Goal: Task Accomplishment & Management: Use online tool/utility

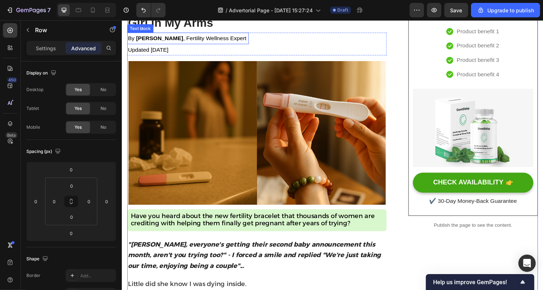
scroll to position [118, 0]
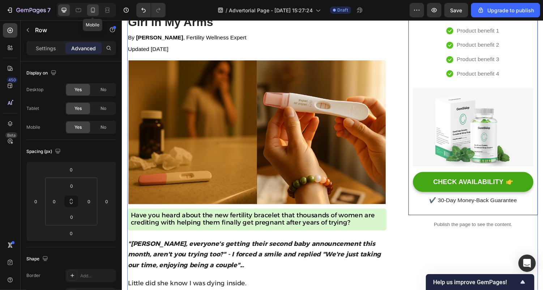
click at [93, 7] on icon at bounding box center [92, 10] width 7 height 7
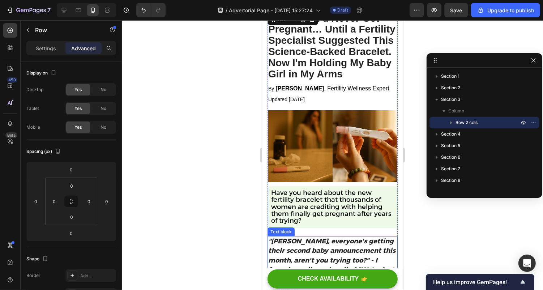
scroll to position [23, 0]
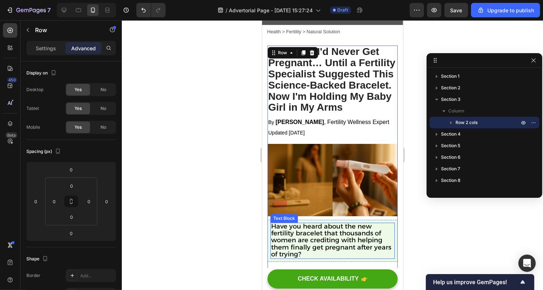
click at [282, 245] on span "Have you heard about the new fertility bracelet that thousands of women are cre…" at bounding box center [331, 240] width 120 height 36
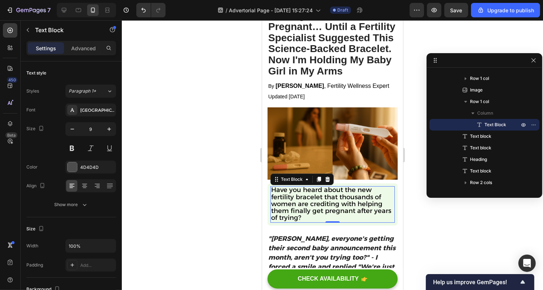
scroll to position [86, 0]
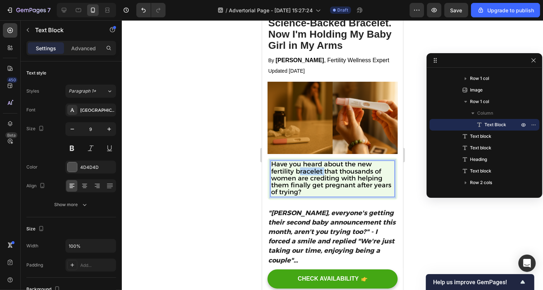
click at [307, 169] on span "Have you heard about the new fertility bracelet that thousands of women are cre…" at bounding box center [331, 178] width 120 height 36
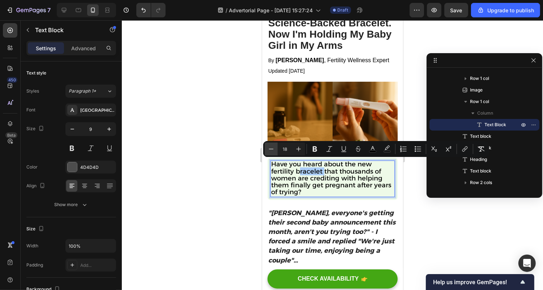
click at [273, 148] on icon "Editor contextual toolbar" at bounding box center [270, 148] width 7 height 7
type input "17"
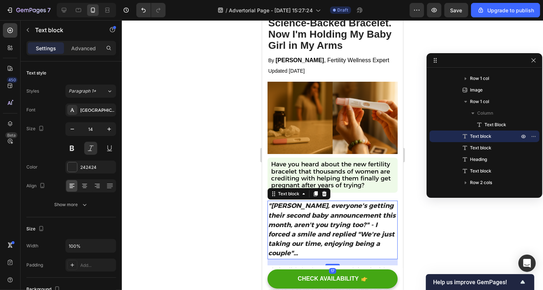
click at [292, 208] on strong ""Sarah, everyone's getting their second baby announcement this month, aren't yo…" at bounding box center [331, 228] width 127 height 55
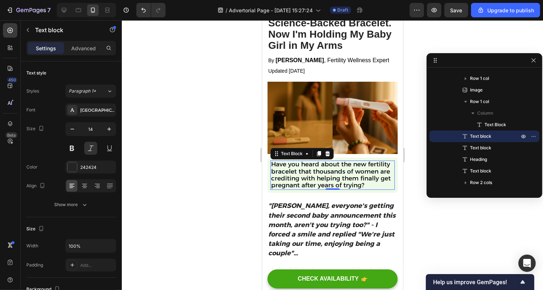
click at [328, 172] on span "Have you heard about the new fertility bracelet that thousands of women are cre…" at bounding box center [331, 174] width 120 height 28
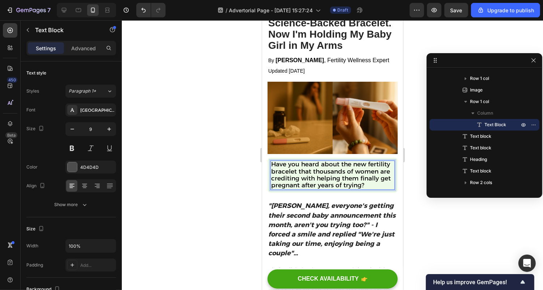
click at [328, 173] on span "Have you heard about the new fertility bracelet that thousands of women are cre…" at bounding box center [331, 174] width 120 height 28
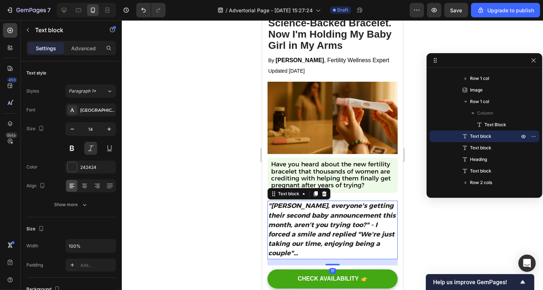
click at [316, 211] on strong ""Sarah, everyone's getting their second baby announcement this month, aren't yo…" at bounding box center [331, 228] width 127 height 55
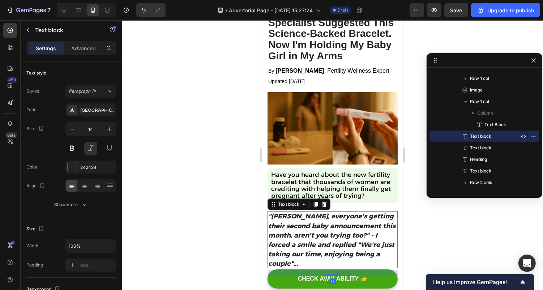
scroll to position [75, 0]
click at [65, 9] on icon at bounding box center [64, 10] width 5 height 5
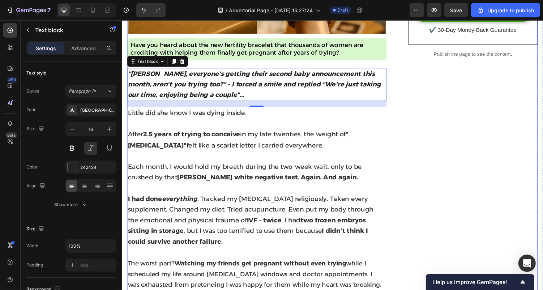
scroll to position [295, 0]
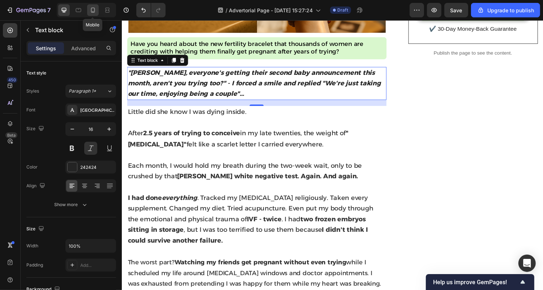
click at [95, 10] on icon at bounding box center [92, 10] width 7 height 7
type input "14"
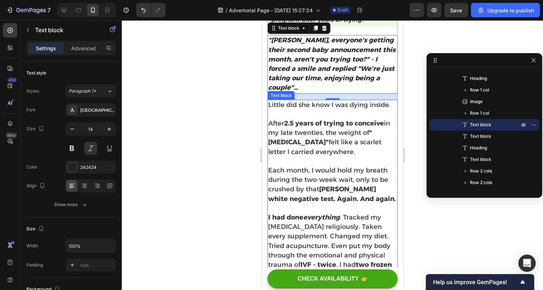
scroll to position [249, 0]
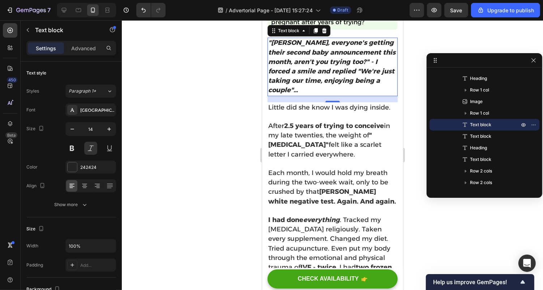
click at [423, 32] on div at bounding box center [332, 154] width 421 height 269
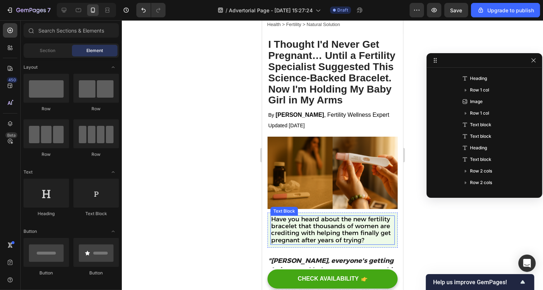
scroll to position [33, 0]
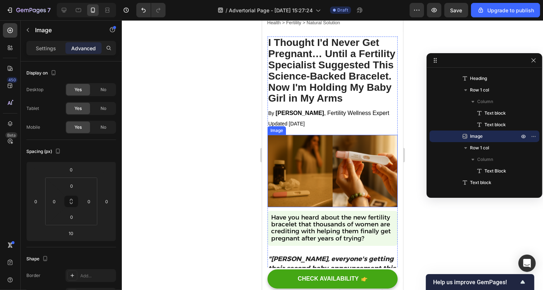
click at [314, 205] on img at bounding box center [332, 170] width 130 height 72
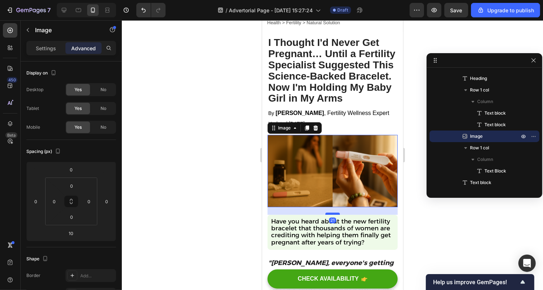
drag, startPoint x: 330, startPoint y: 209, endPoint x: 329, endPoint y: 213, distance: 4.0
click at [329, 213] on div at bounding box center [332, 213] width 14 height 2
type input "21"
click at [215, 179] on div at bounding box center [332, 154] width 421 height 269
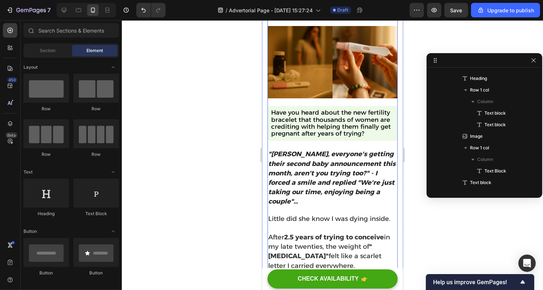
scroll to position [143, 0]
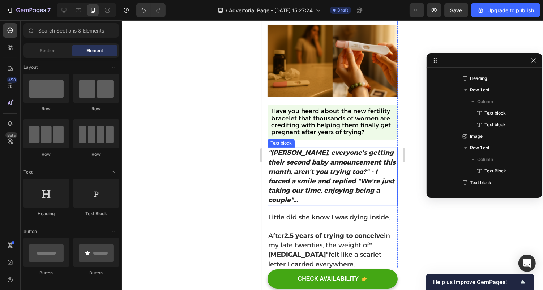
click at [309, 180] on strong ""Sarah, everyone's getting their second baby announcement this month, aren't yo…" at bounding box center [331, 175] width 127 height 55
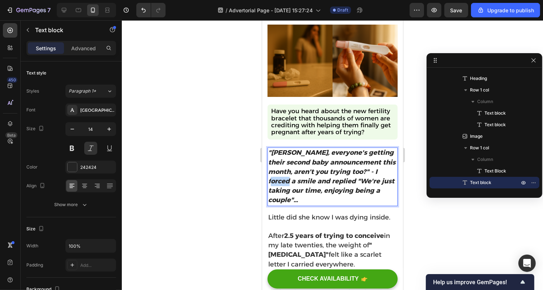
click at [309, 180] on strong ""Sarah, everyone's getting their second baby announcement this month, aren't yo…" at bounding box center [331, 175] width 127 height 55
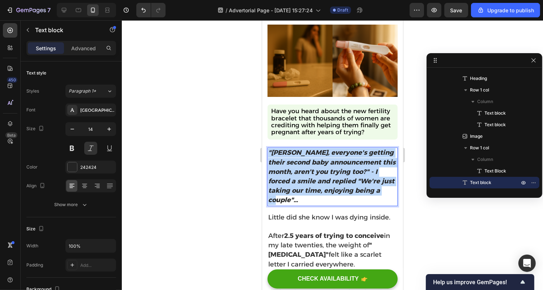
click at [309, 180] on strong ""Sarah, everyone's getting their second baby announcement this month, aren't yo…" at bounding box center [331, 175] width 127 height 55
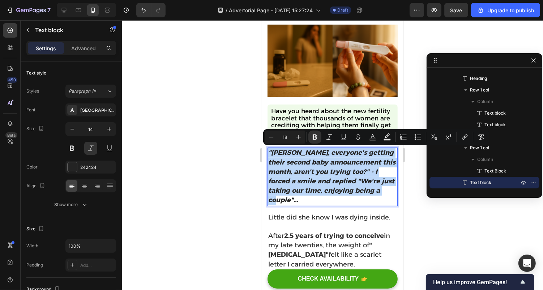
click at [306, 200] on p ""Sarah, everyone's getting their second baby announcement this month, aren't yo…" at bounding box center [332, 176] width 129 height 57
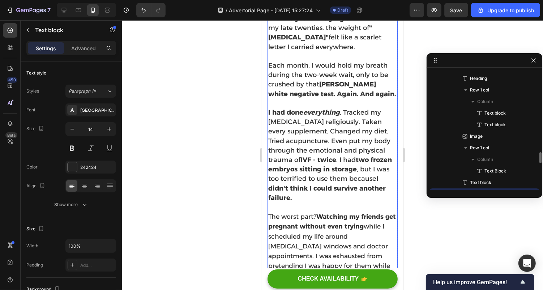
scroll to position [137, 0]
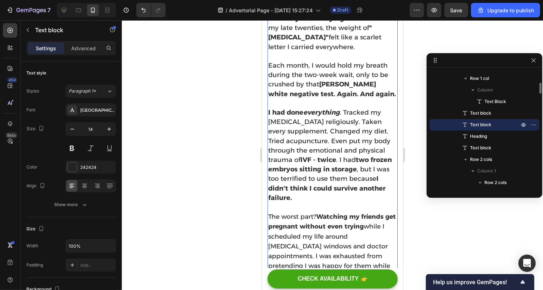
click at [357, 164] on strong "two frozen embryos sitting in storage" at bounding box center [330, 163] width 124 height 17
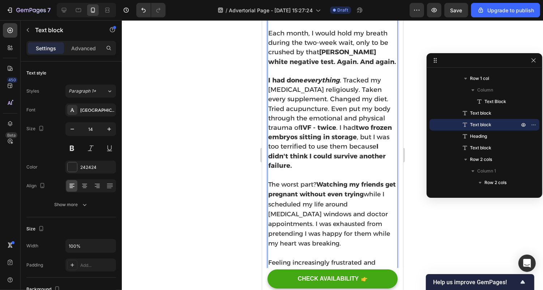
scroll to position [434, 0]
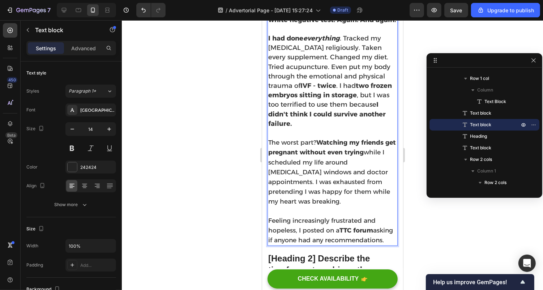
click at [369, 87] on strong "two frozen embryos sitting in storage" at bounding box center [330, 89] width 124 height 17
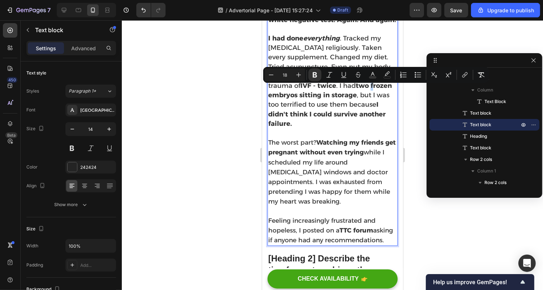
drag, startPoint x: 358, startPoint y: 89, endPoint x: 355, endPoint y: 100, distance: 12.2
click at [355, 100] on span "I had done everything . Tracked my ovulation religiously. Taken every supplemen…" at bounding box center [330, 80] width 124 height 93
click at [317, 77] on icon "Editor contextual toolbar" at bounding box center [314, 74] width 7 height 7
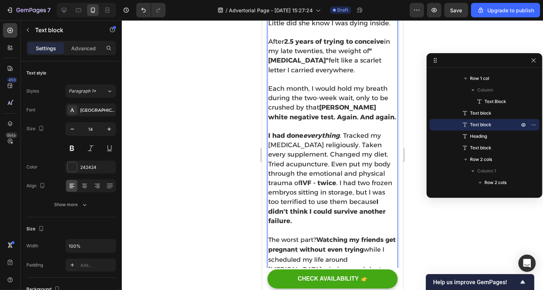
scroll to position [336, 0]
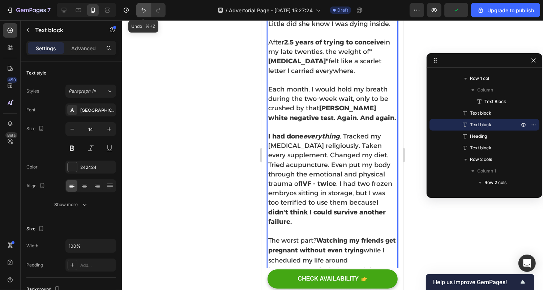
click at [142, 14] on icon "Undo/Redo" at bounding box center [143, 10] width 7 height 7
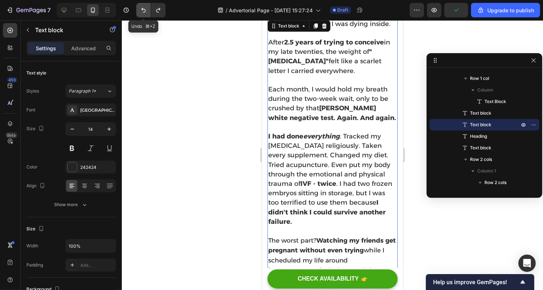
click at [142, 14] on icon "Undo/Redo" at bounding box center [143, 10] width 7 height 7
click at [143, 12] on icon "Undo/Redo" at bounding box center [143, 10] width 7 height 7
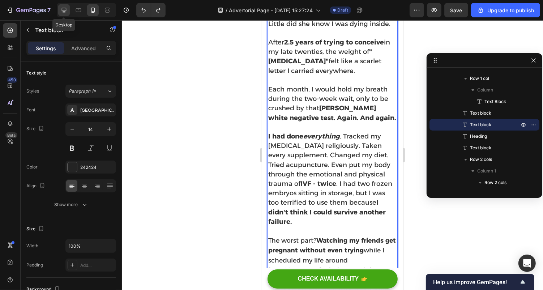
click at [65, 7] on icon at bounding box center [63, 10] width 7 height 7
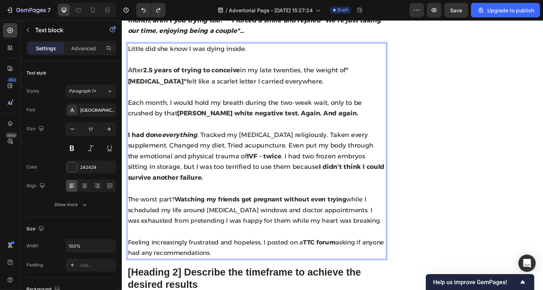
scroll to position [363, 0]
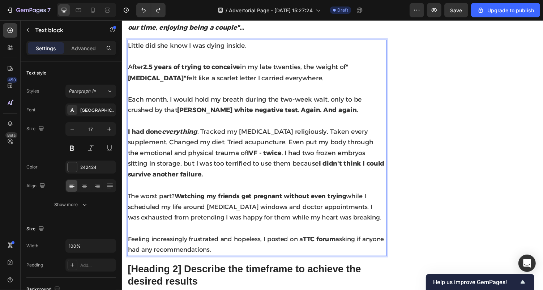
click at [250, 158] on strong "IVF - twice" at bounding box center [268, 156] width 36 height 8
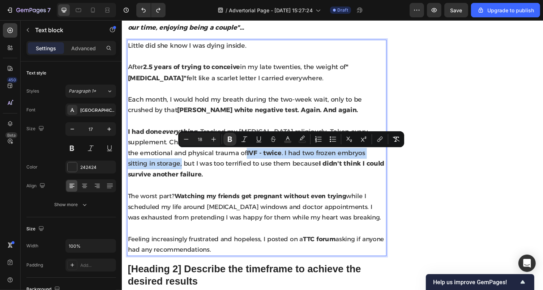
drag, startPoint x: 204, startPoint y: 158, endPoint x: 383, endPoint y: 157, distance: 179.2
click at [383, 157] on p "I had done everything . Tracked my ovulation religiously. Taken every supplemen…" at bounding box center [261, 156] width 266 height 55
click at [228, 138] on icon "Editor contextual toolbar" at bounding box center [230, 139] width 4 height 5
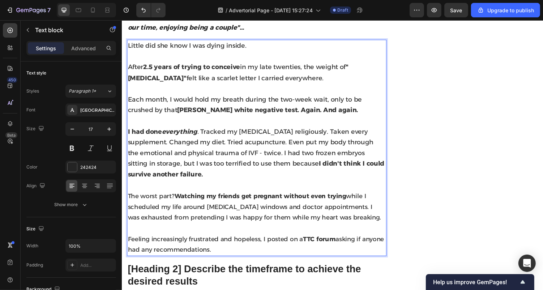
click at [231, 142] on p "I had done everything . Tracked my ovulation religiously. Taken every supplemen…" at bounding box center [261, 156] width 266 height 55
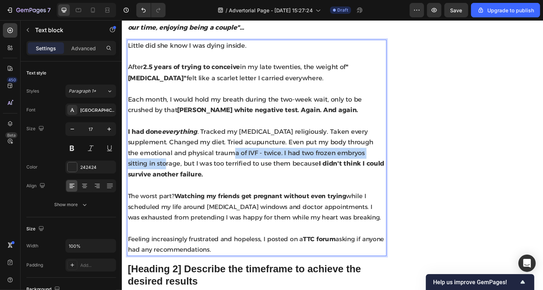
drag, startPoint x: 203, startPoint y: 158, endPoint x: 381, endPoint y: 156, distance: 177.7
click at [381, 156] on p "I had done everything . Tracked my ovulation religiously. Taken every supplemen…" at bounding box center [261, 156] width 266 height 55
click at [257, 158] on span "I had done everything . Tracked my ovulation religiously. Taken every supplemen…" at bounding box center [260, 156] width 264 height 52
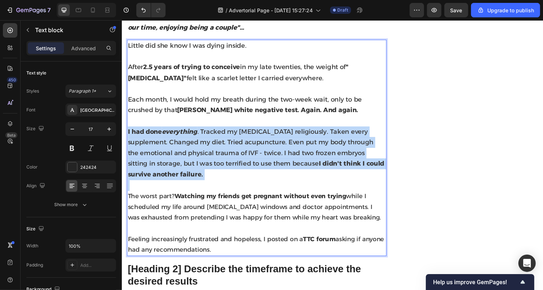
click at [257, 158] on span "I had done everything . Tracked my ovulation religiously. Taken every supplemen…" at bounding box center [260, 156] width 264 height 52
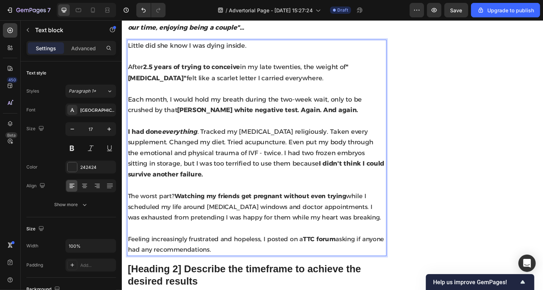
click at [253, 157] on span "I had done everything . Tracked my ovulation religiously. Taken every supplemen…" at bounding box center [260, 156] width 264 height 52
drag, startPoint x: 94, startPoint y: 11, endPoint x: 33, endPoint y: 109, distance: 114.9
click at [94, 11] on icon at bounding box center [92, 10] width 7 height 7
type input "14"
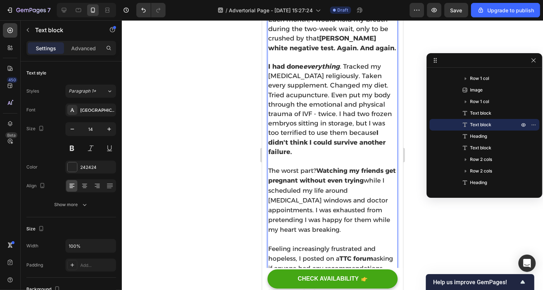
scroll to position [418, 0]
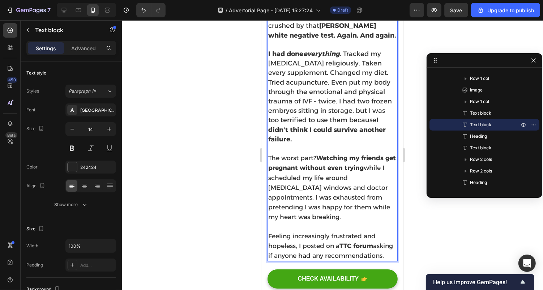
click at [302, 106] on span "I had done everything . Tracked my ovulation religiously. Taken every supplemen…" at bounding box center [330, 95] width 124 height 93
click at [302, 107] on span "I had done everything . Tracked my ovulation religiously. Taken every supplemen…" at bounding box center [330, 95] width 124 height 93
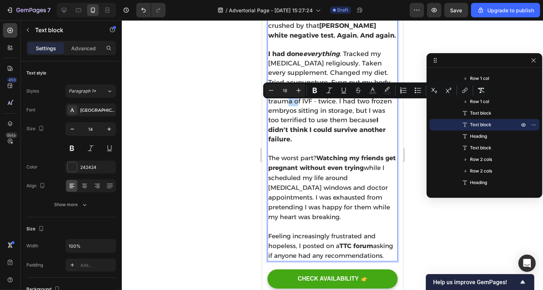
click at [302, 106] on span "I had done everything . Tracked my ovulation religiously. Taken every supplemen…" at bounding box center [330, 95] width 124 height 93
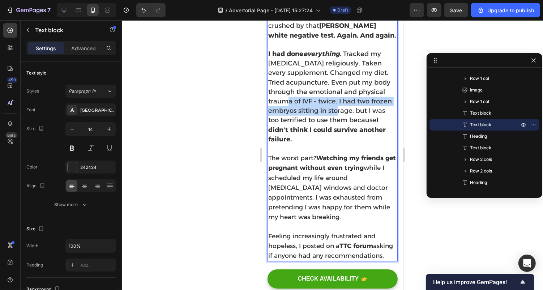
drag, startPoint x: 302, startPoint y: 105, endPoint x: 354, endPoint y: 115, distance: 53.2
click at [354, 115] on span "I had done everything . Tracked my ovulation religiously. Taken every supplemen…" at bounding box center [330, 95] width 124 height 93
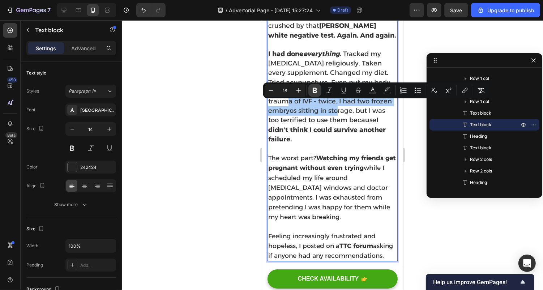
click at [314, 89] on icon "Editor contextual toolbar" at bounding box center [314, 90] width 4 height 5
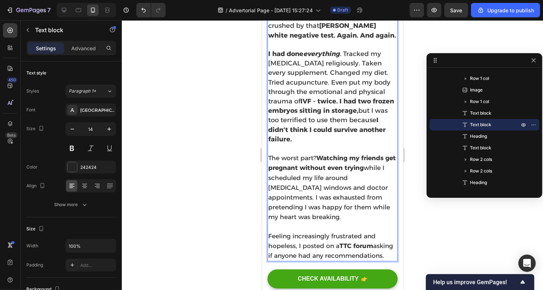
click at [300, 153] on p "Rich Text Editor. Editing area: main" at bounding box center [332, 148] width 129 height 9
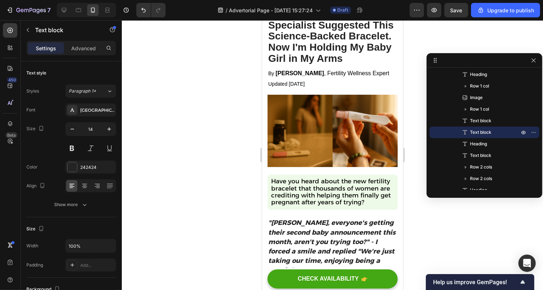
scroll to position [82, 0]
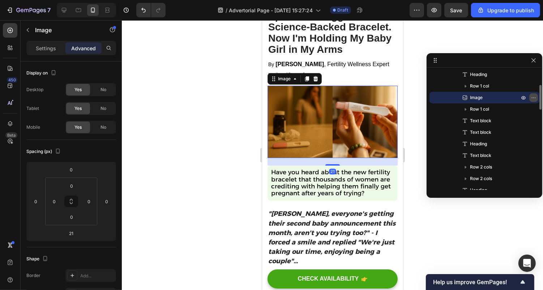
click at [535, 96] on icon "button" at bounding box center [533, 98] width 6 height 6
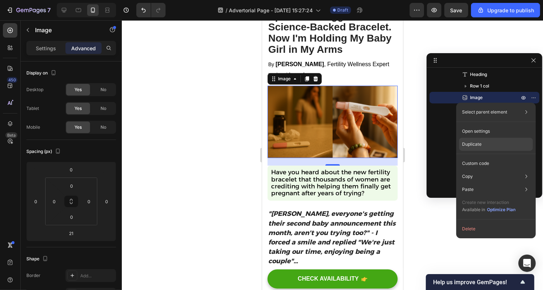
click at [480, 141] on p "Duplicate" at bounding box center [472, 144] width 20 height 7
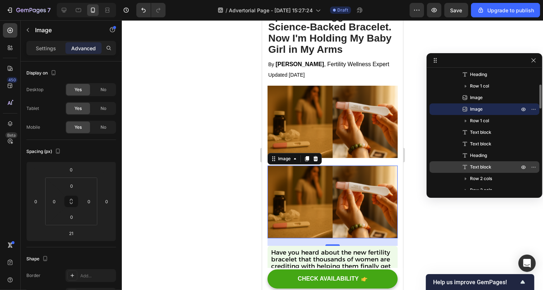
drag, startPoint x: 480, startPoint y: 108, endPoint x: 471, endPoint y: 162, distance: 54.5
click at [471, 162] on div "Heading Row 1 col Image Image Row 1 col Text block Text block Heading Text bloc…" at bounding box center [484, 283] width 110 height 428
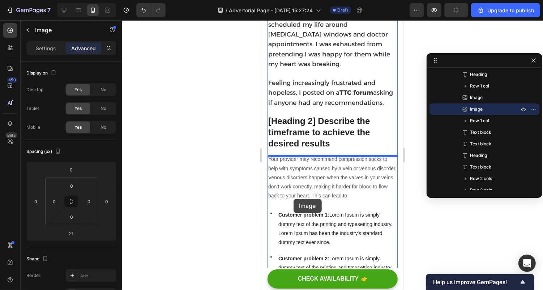
scroll to position [654, 0]
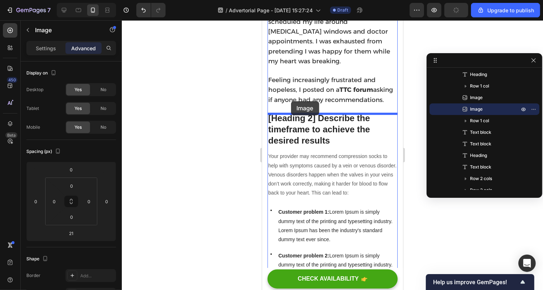
drag, startPoint x: 272, startPoint y: 158, endPoint x: 290, endPoint y: 101, distance: 60.0
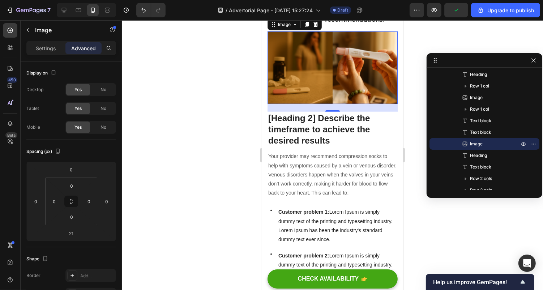
scroll to position [574, 0]
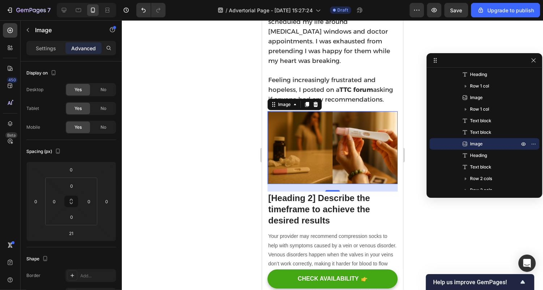
click at [193, 175] on div at bounding box center [332, 154] width 421 height 269
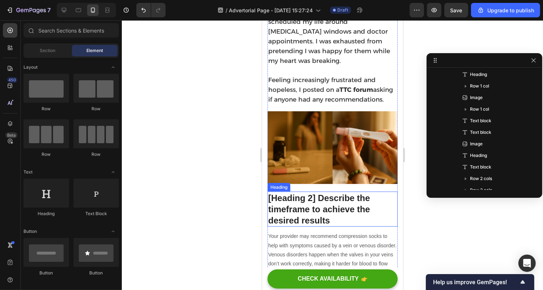
click at [319, 208] on p "[Heading 2] Describe the timeframe to achieve the desired results" at bounding box center [332, 209] width 129 height 34
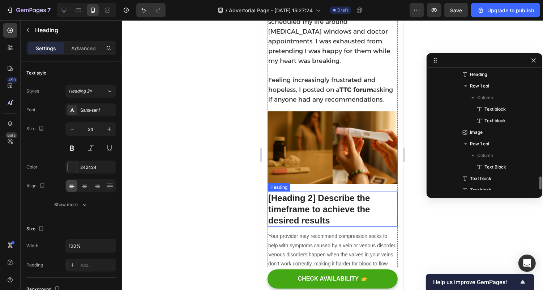
scroll to position [160, 0]
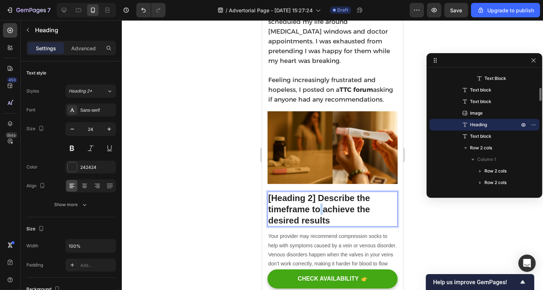
click at [319, 208] on p "[Heading 2] Describe the timeframe to achieve the desired results" at bounding box center [332, 209] width 129 height 34
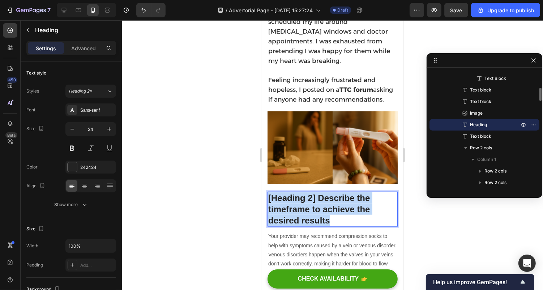
click at [319, 208] on p "[Heading 2] Describe the timeframe to achieve the desired results" at bounding box center [332, 209] width 129 height 34
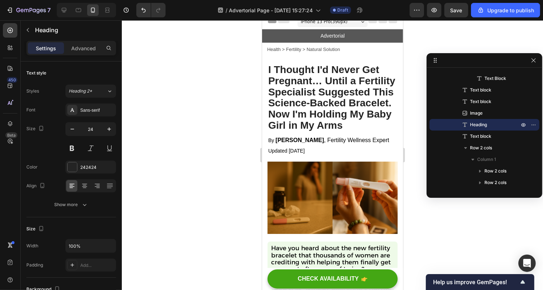
scroll to position [0, 0]
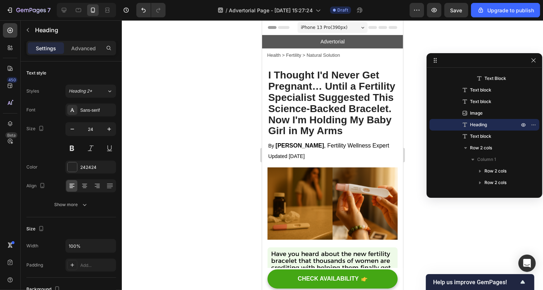
click at [312, 123] on h2 "I Thought I'd Never Get Pregnant… Until a Fertility Specialist Suggested This S…" at bounding box center [332, 103] width 130 height 68
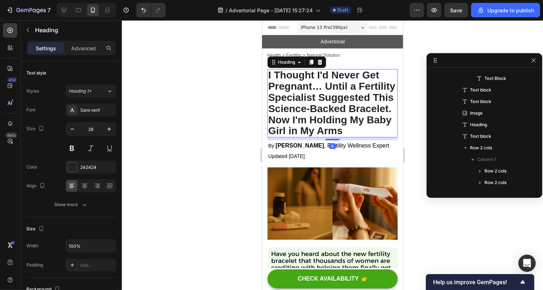
scroll to position [21, 0]
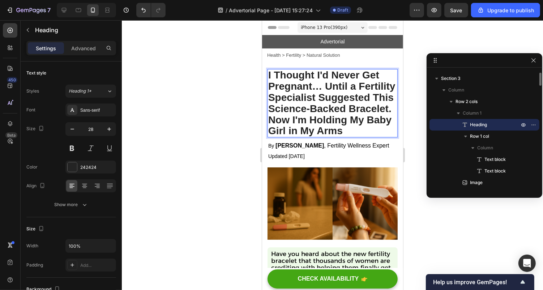
click at [313, 116] on h2 "I Thought I'd Never Get Pregnant… Until a Fertility Specialist Suggested This S…" at bounding box center [332, 103] width 130 height 68
click at [314, 116] on p "I Thought I'd Never Get Pregnant… Until a Fertility Specialist Suggested This S…" at bounding box center [332, 102] width 129 height 67
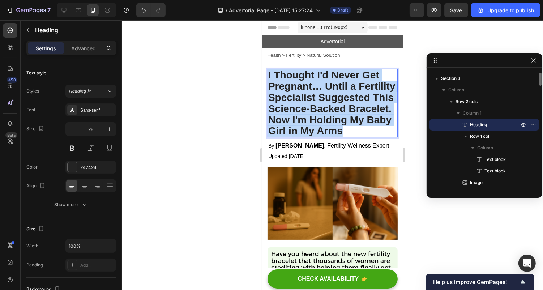
click at [314, 116] on p "I Thought I'd Never Get Pregnant… Until a Fertility Specialist Suggested This S…" at bounding box center [332, 102] width 129 height 67
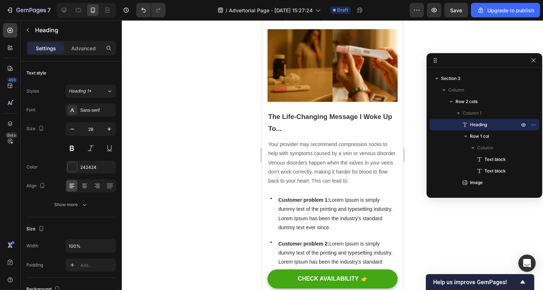
scroll to position [651, 0]
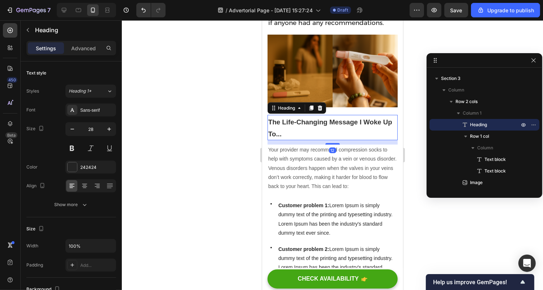
click at [308, 124] on strong "The Life-Changing Message I Woke Up To..." at bounding box center [330, 128] width 124 height 20
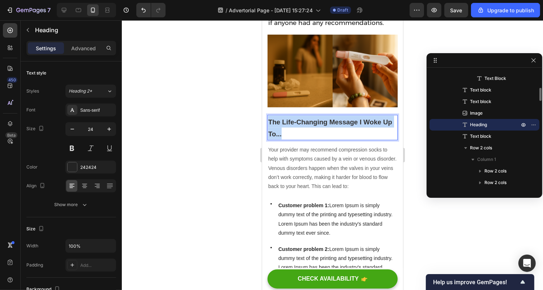
click at [308, 125] on strong "The Life-Changing Message I Woke Up To..." at bounding box center [330, 128] width 124 height 20
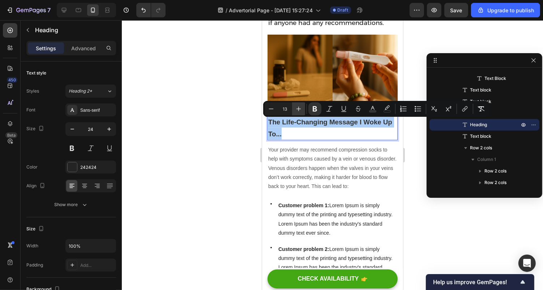
click at [302, 111] on button "Plus" at bounding box center [298, 108] width 13 height 13
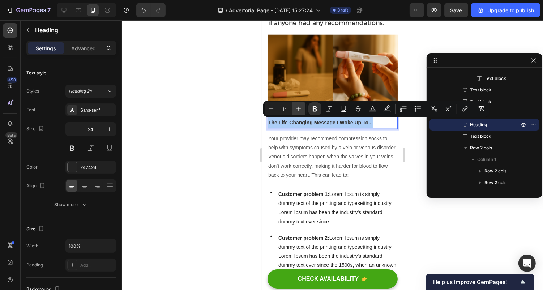
click at [302, 111] on button "Plus" at bounding box center [298, 108] width 13 height 13
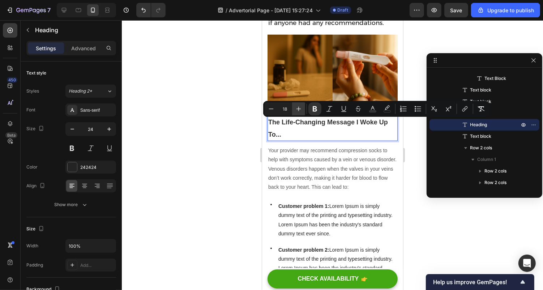
click at [302, 111] on button "Plus" at bounding box center [298, 108] width 13 height 13
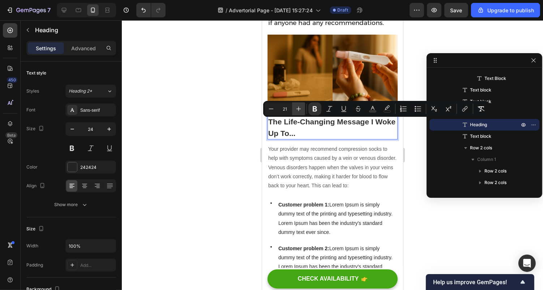
click at [302, 111] on button "Plus" at bounding box center [298, 108] width 13 height 13
type input "24"
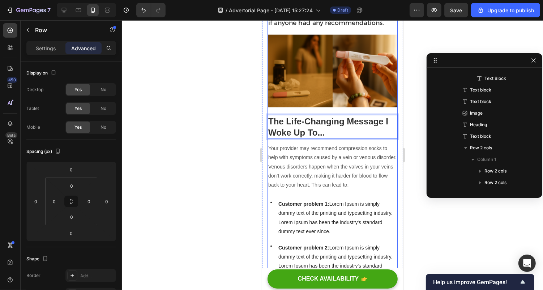
scroll to position [0, 0]
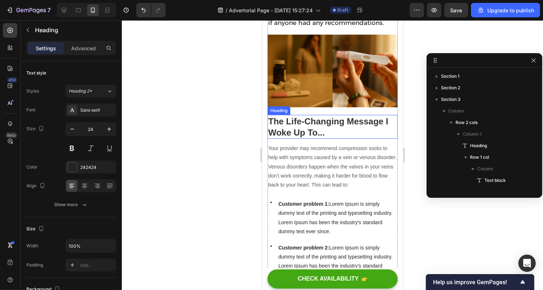
scroll to position [160, 0]
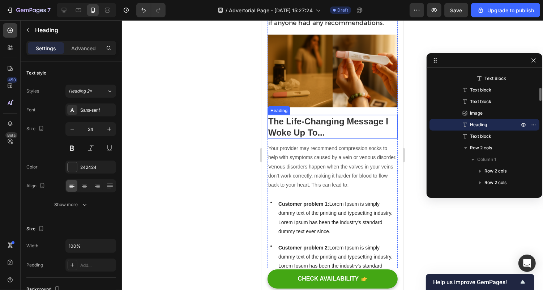
click at [315, 128] on p "⁠⁠⁠⁠⁠⁠⁠ The Life-Changing Message I Woke Up To..." at bounding box center [332, 126] width 129 height 22
click at [311, 125] on strong "The Life-Changing Message I Woke Up To..." at bounding box center [328, 126] width 120 height 21
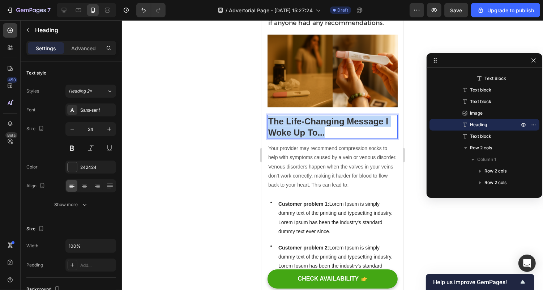
click at [311, 125] on strong "The Life-Changing Message I Woke Up To..." at bounding box center [328, 126] width 120 height 21
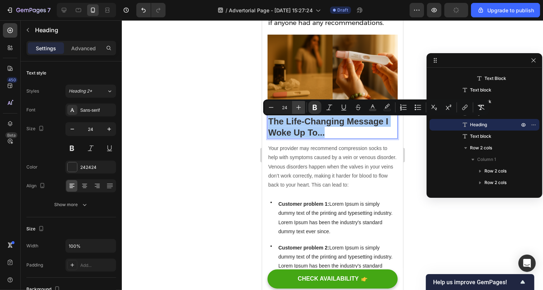
click at [302, 106] on button "Plus" at bounding box center [298, 107] width 13 height 13
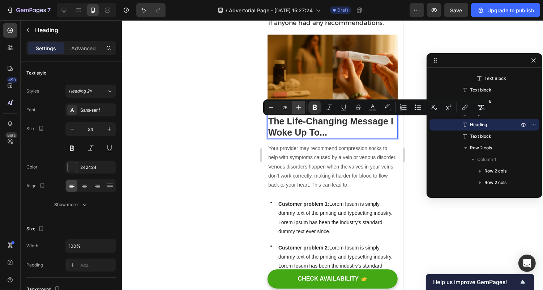
click at [299, 110] on icon "Editor contextual toolbar" at bounding box center [298, 107] width 7 height 7
type input "26"
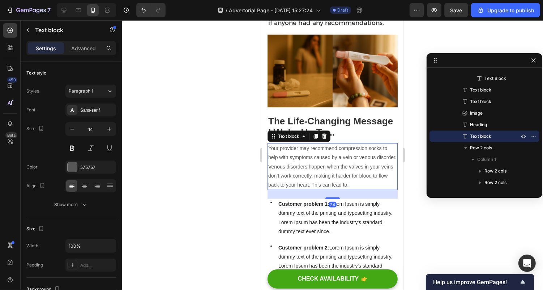
click at [297, 156] on p "Your provider may recommend compression socks to help with symptoms caused by a…" at bounding box center [332, 166] width 129 height 46
click at [66, 11] on icon at bounding box center [63, 10] width 7 height 7
type input "16"
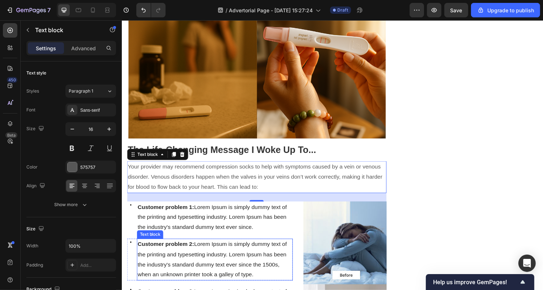
scroll to position [633, 0]
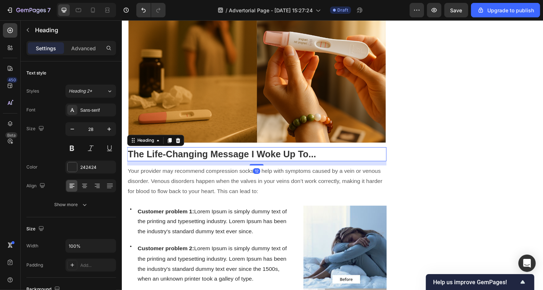
click at [210, 160] on strong "The Life-Changing Message I Woke Up To..." at bounding box center [225, 157] width 194 height 11
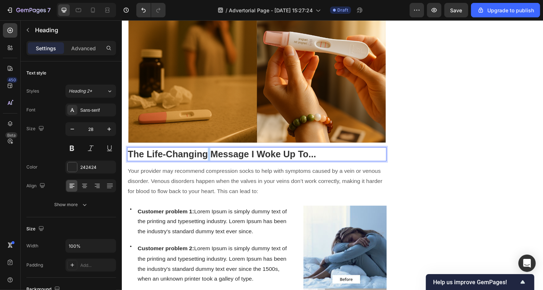
click at [210, 160] on strong "The Life-Changing Message I Woke Up To..." at bounding box center [225, 157] width 194 height 11
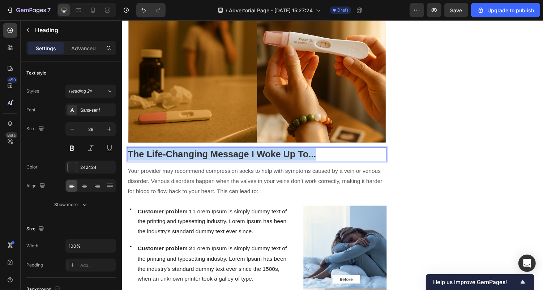
click at [210, 160] on strong "The Life-Changing Message I Woke Up To..." at bounding box center [225, 157] width 194 height 11
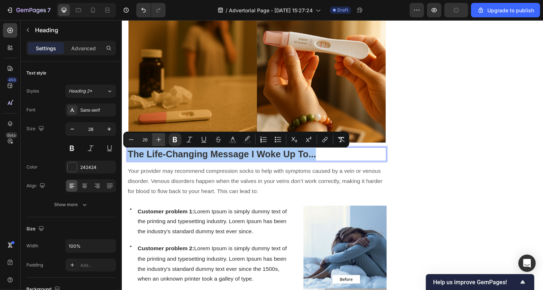
click at [158, 138] on icon "Editor contextual toolbar" at bounding box center [158, 139] width 5 height 5
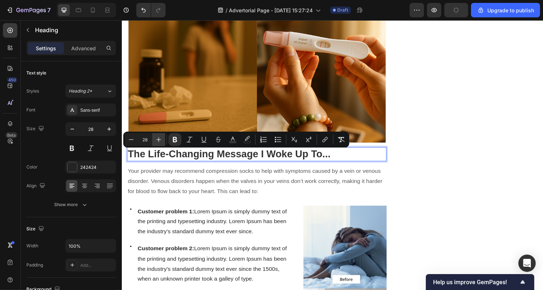
click at [158, 138] on icon "Editor contextual toolbar" at bounding box center [158, 139] width 5 height 5
type input "30"
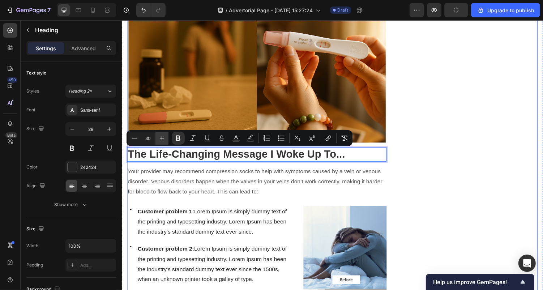
click at [161, 141] on icon "Editor contextual toolbar" at bounding box center [161, 137] width 7 height 7
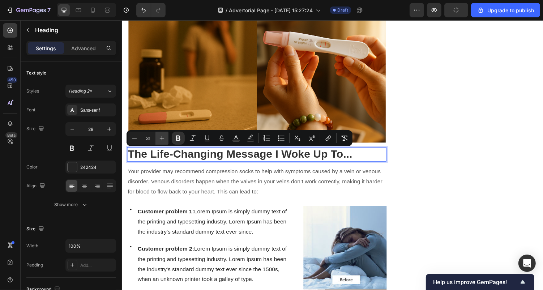
click at [161, 141] on icon "Editor contextual toolbar" at bounding box center [161, 137] width 7 height 7
type input "33"
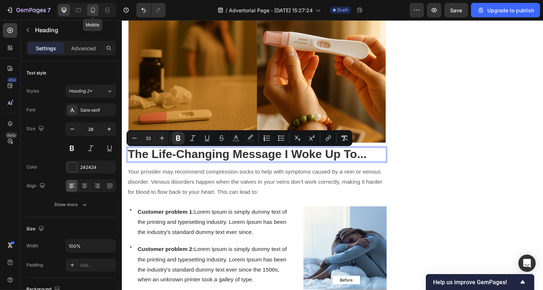
click at [96, 8] on icon at bounding box center [92, 10] width 7 height 7
type input "24"
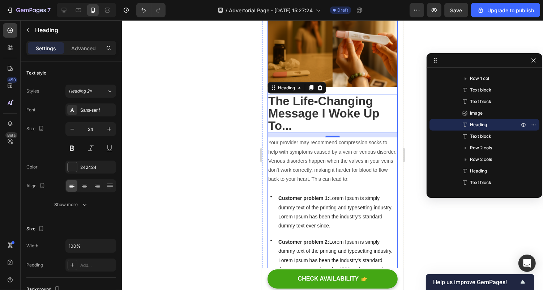
scroll to position [667, 0]
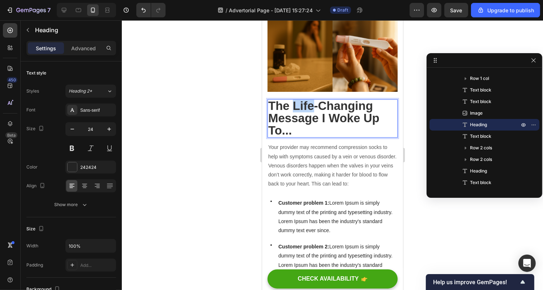
click at [299, 111] on strong "The Life-Changing Message I Woke Up To..." at bounding box center [323, 118] width 111 height 38
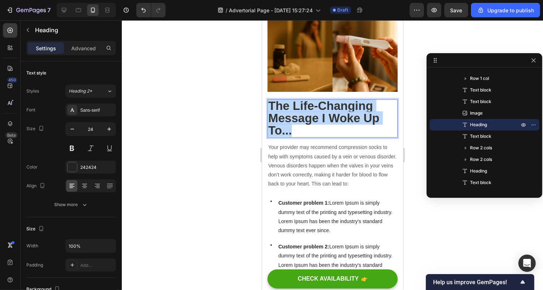
click at [299, 111] on strong "The Life-Changing Message I Woke Up To..." at bounding box center [323, 118] width 111 height 38
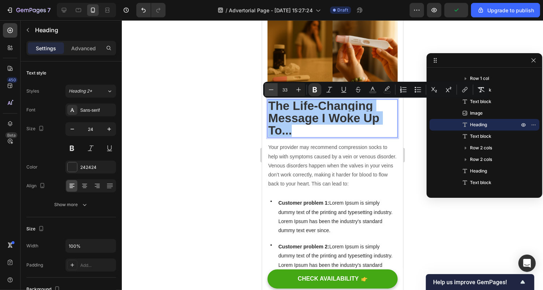
click at [269, 88] on icon "Editor contextual toolbar" at bounding box center [270, 89] width 7 height 7
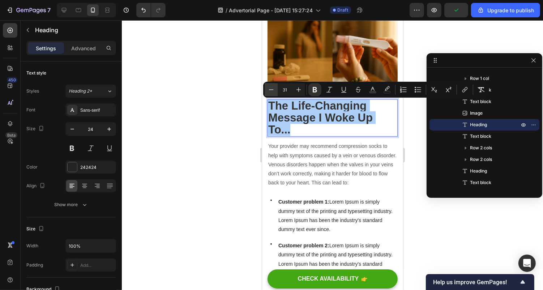
click at [269, 88] on icon "Editor contextual toolbar" at bounding box center [270, 89] width 7 height 7
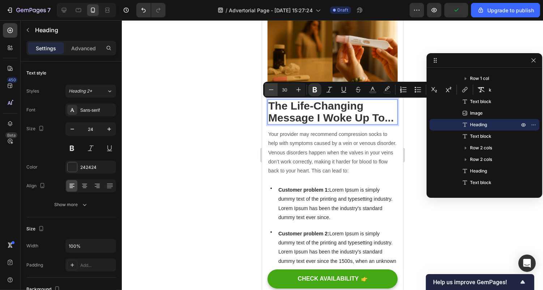
click at [269, 88] on icon "Editor contextual toolbar" at bounding box center [270, 89] width 7 height 7
type input "29"
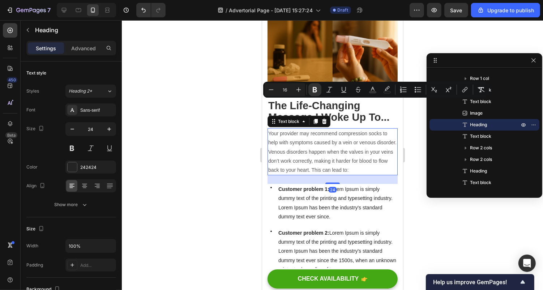
click at [349, 157] on p "Your provider may recommend compression socks to help with symptoms caused by a…" at bounding box center [332, 152] width 129 height 46
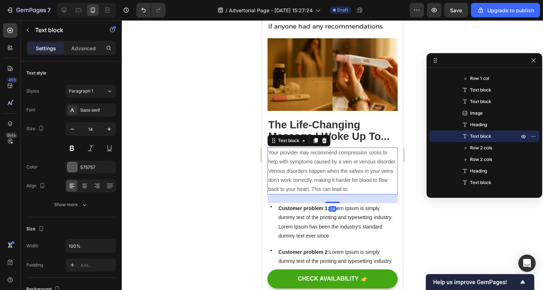
scroll to position [647, 0]
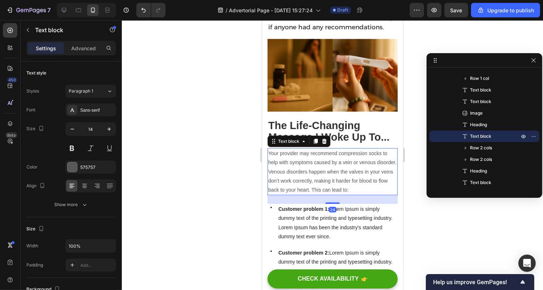
click at [349, 159] on p "Your provider may recommend compression socks to help with symptoms caused by a…" at bounding box center [332, 171] width 129 height 46
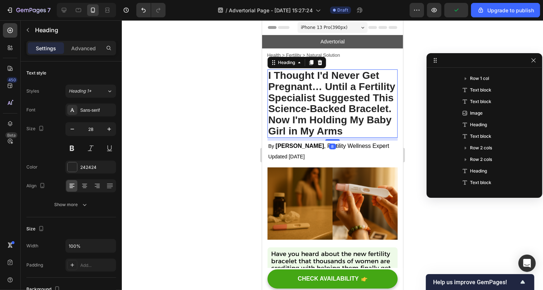
scroll to position [21, 0]
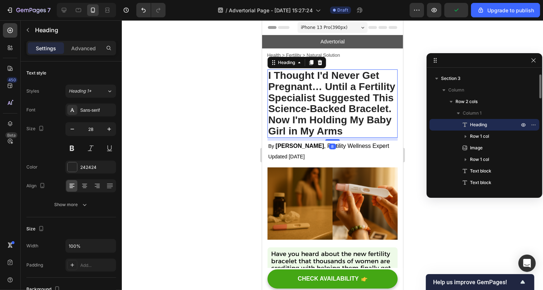
click at [321, 101] on p "I Thought I'd Never Get Pregnant… Until a Fertility Specialist Suggested This S…" at bounding box center [332, 103] width 129 height 67
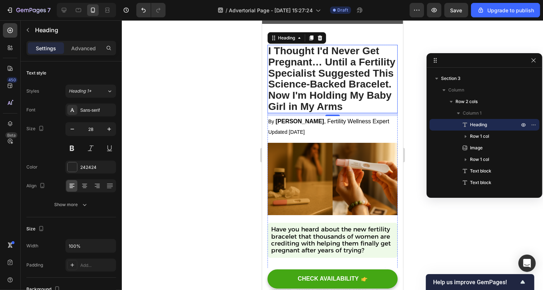
scroll to position [1, 0]
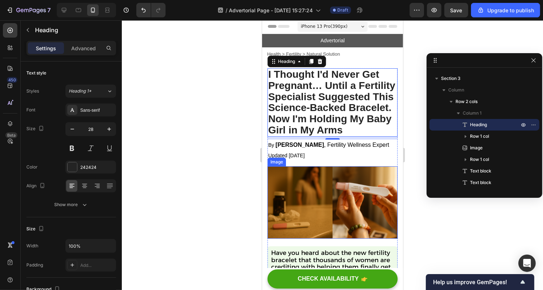
click at [305, 187] on img at bounding box center [332, 202] width 130 height 72
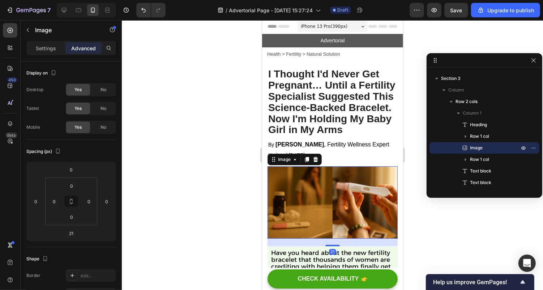
click at [343, 178] on img at bounding box center [332, 202] width 130 height 72
click at [333, 195] on img at bounding box center [332, 202] width 130 height 72
click at [41, 46] on p "Settings" at bounding box center [46, 48] width 20 height 8
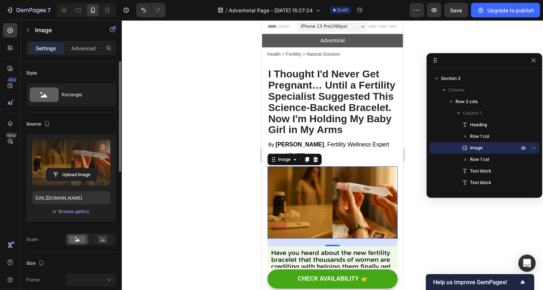
click at [81, 159] on label at bounding box center [71, 163] width 78 height 46
click at [81, 168] on input "file" at bounding box center [71, 174] width 50 height 12
click at [103, 146] on icon "button" at bounding box center [102, 146] width 7 height 7
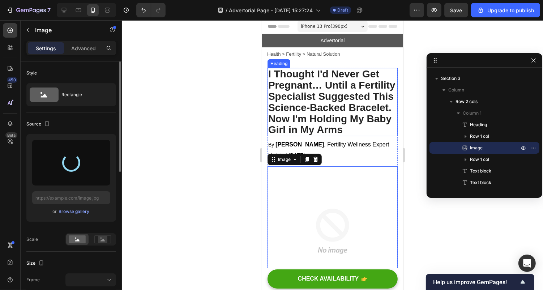
type input "https://cdn.shopify.com/s/files/1/0934/5682/6732/files/gempages_578460465957438…"
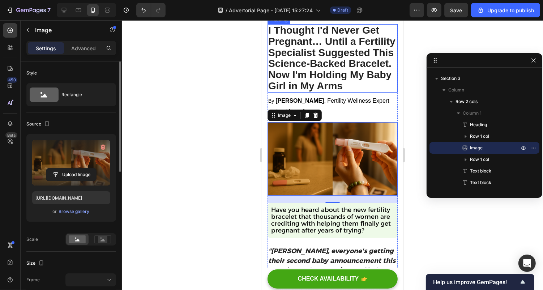
scroll to position [48, 0]
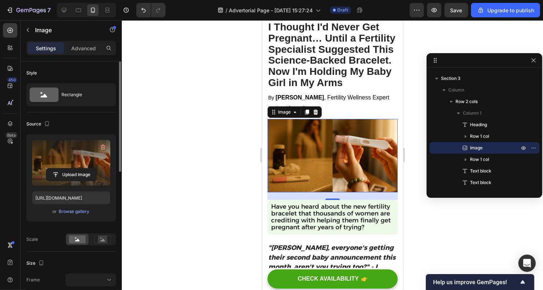
click at [430, 244] on div at bounding box center [332, 154] width 421 height 269
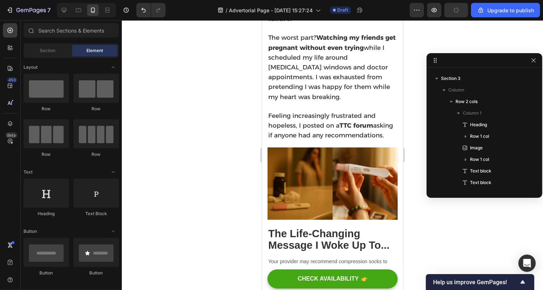
scroll to position [540, 0]
click at [352, 203] on img at bounding box center [332, 183] width 130 height 72
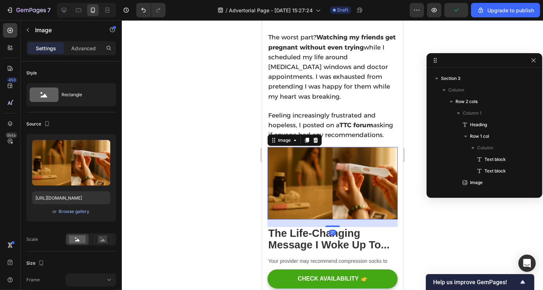
scroll to position [148, 0]
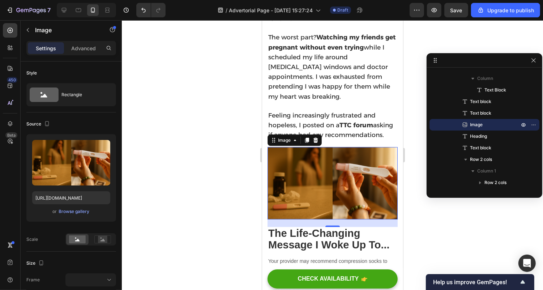
click at [332, 178] on img at bounding box center [332, 183] width 130 height 72
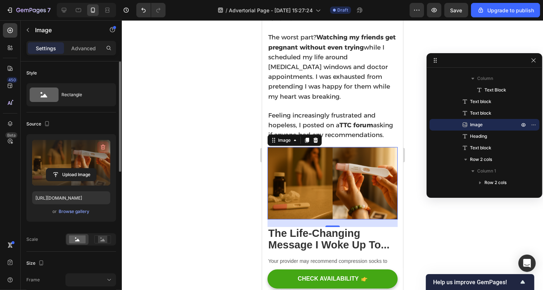
click at [100, 145] on icon "button" at bounding box center [102, 146] width 7 height 7
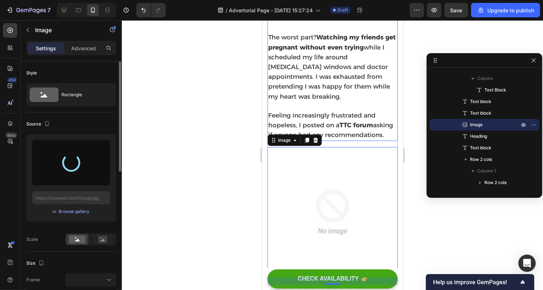
type input "https://cdn.shopify.com/s/files/1/0934/5682/6732/files/gempages_578460465957438…"
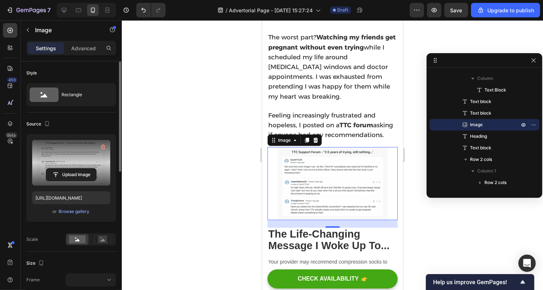
click at [428, 230] on div at bounding box center [332, 154] width 421 height 269
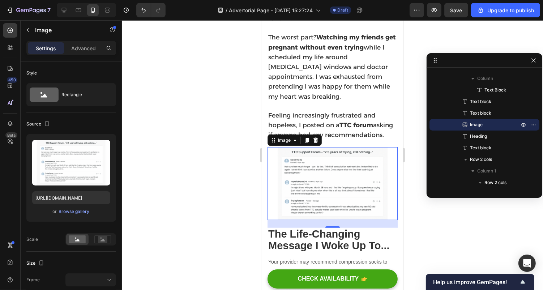
click at [310, 154] on img at bounding box center [332, 183] width 130 height 73
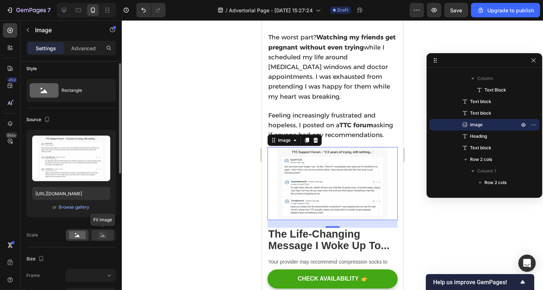
click at [102, 232] on rect at bounding box center [102, 234] width 9 height 7
click at [79, 235] on rect at bounding box center [77, 235] width 17 height 8
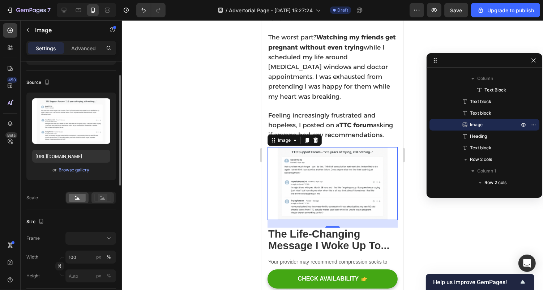
scroll to position [0, 0]
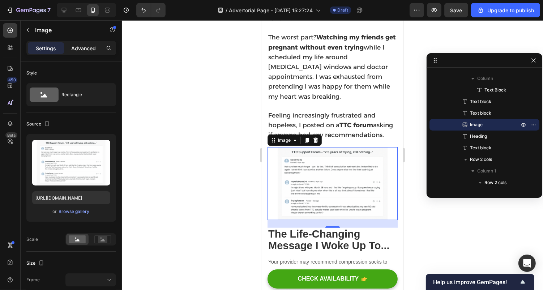
click at [79, 45] on p "Advanced" at bounding box center [83, 48] width 25 height 8
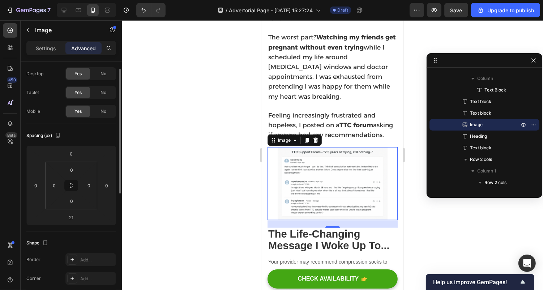
scroll to position [15, 0]
click at [62, 9] on icon at bounding box center [63, 10] width 7 height 7
type input "10"
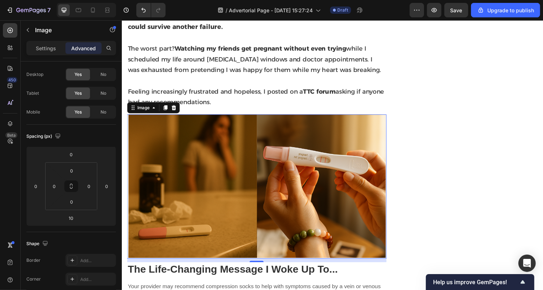
scroll to position [519, 0]
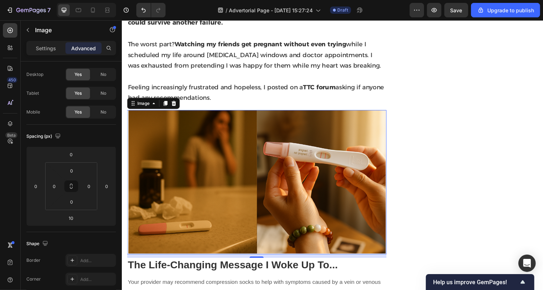
click at [213, 155] on img at bounding box center [260, 186] width 267 height 148
click at [37, 52] on div "Settings" at bounding box center [46, 48] width 36 height 12
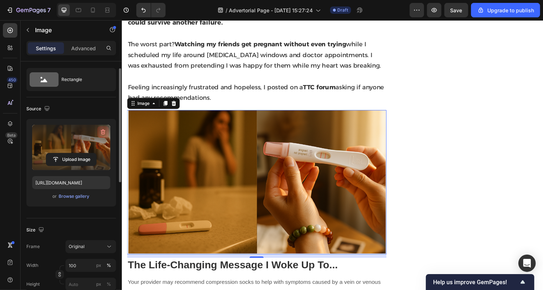
click at [101, 129] on icon "button" at bounding box center [102, 131] width 7 height 7
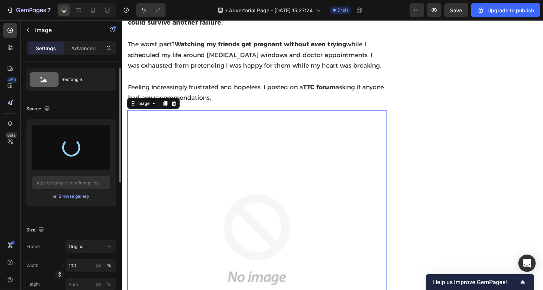
type input "https://cdn.shopify.com/s/files/1/0934/5682/6732/files/gempages_578460465957438…"
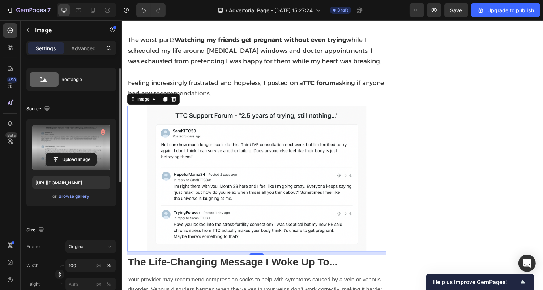
scroll to position [509, 0]
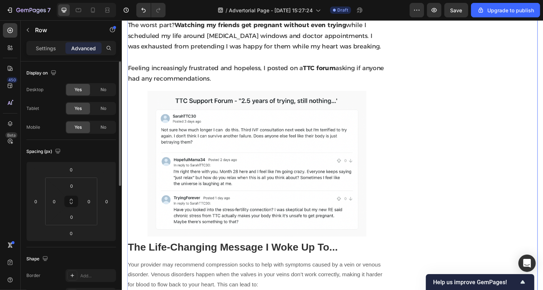
scroll to position [540, 0]
click at [91, 11] on icon at bounding box center [92, 10] width 7 height 7
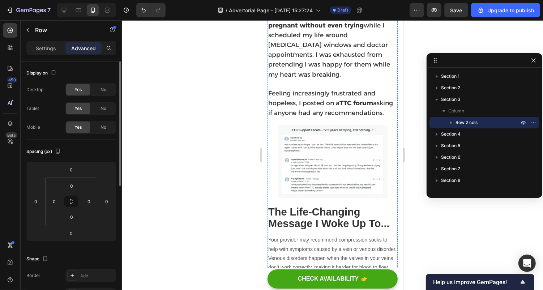
scroll to position [558, 0]
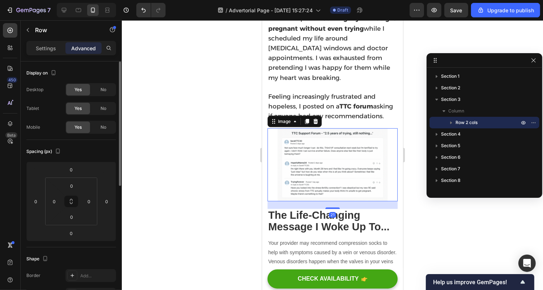
click at [349, 176] on img at bounding box center [332, 164] width 130 height 73
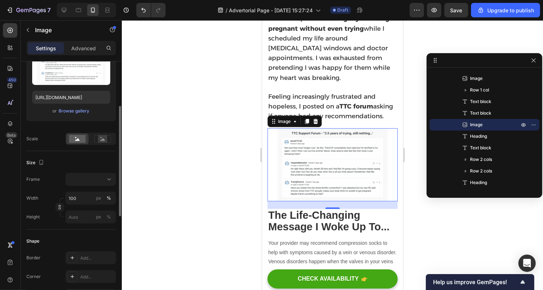
scroll to position [102, 0]
click at [90, 172] on button at bounding box center [90, 178] width 51 height 13
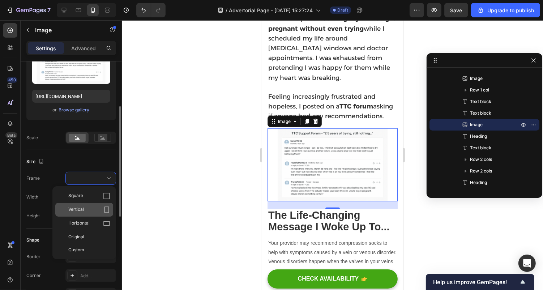
click at [97, 207] on div "Vertical" at bounding box center [89, 209] width 42 height 7
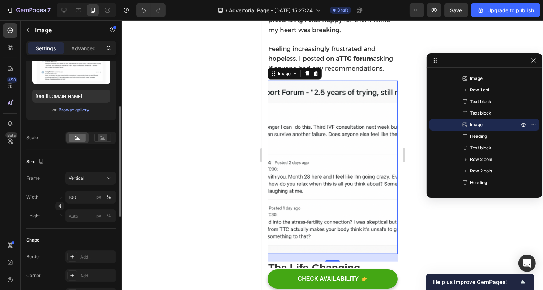
scroll to position [606, 0]
click at [83, 178] on span "Vertical" at bounding box center [77, 178] width 16 height 7
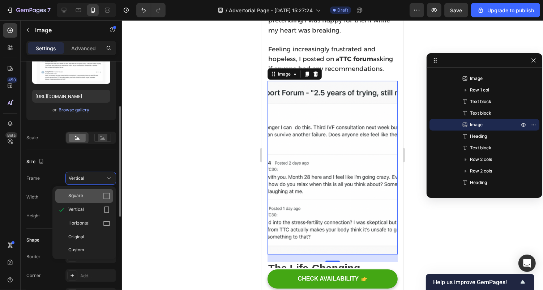
click at [86, 192] on div "Square" at bounding box center [89, 195] width 42 height 7
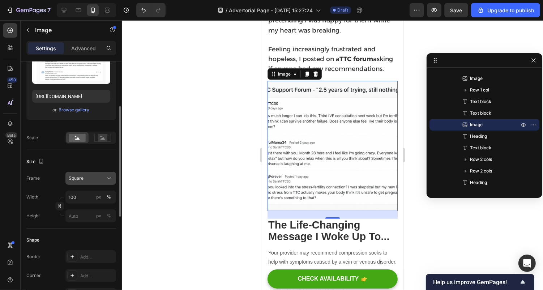
click at [95, 175] on div "Square" at bounding box center [86, 178] width 35 height 7
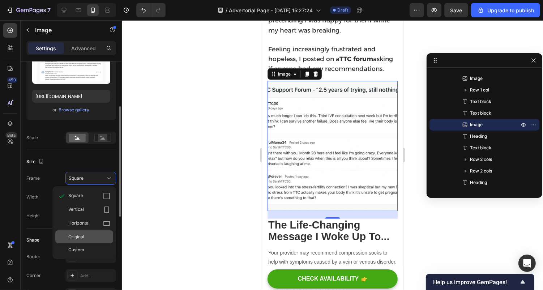
click at [97, 234] on div "Original" at bounding box center [89, 236] width 42 height 7
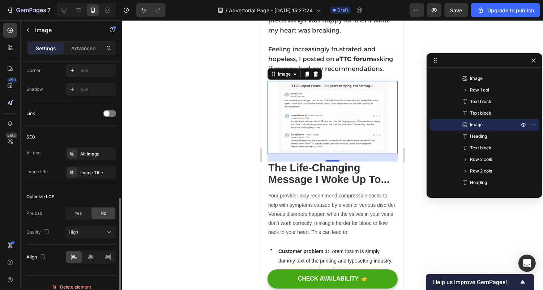
scroll to position [295, 0]
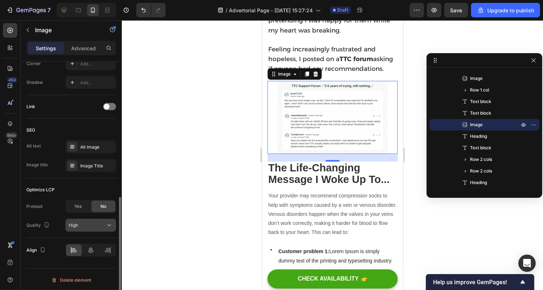
click at [69, 223] on span "High" at bounding box center [73, 224] width 9 height 5
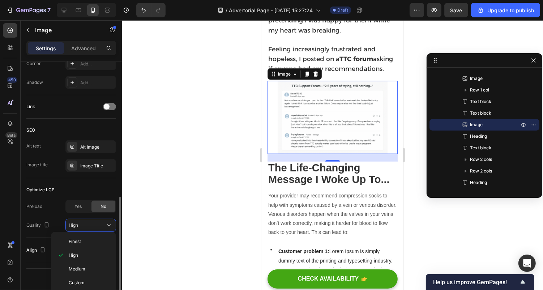
click at [46, 230] on div "Optimize LCP Preload Yes No Quality High" at bounding box center [71, 208] width 90 height 60
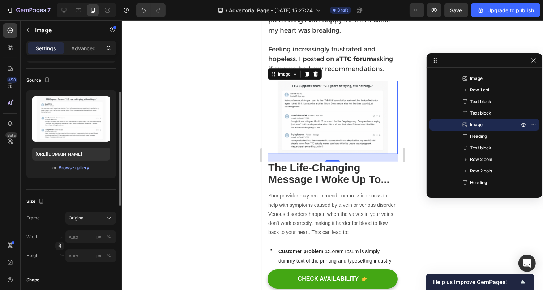
scroll to position [0, 0]
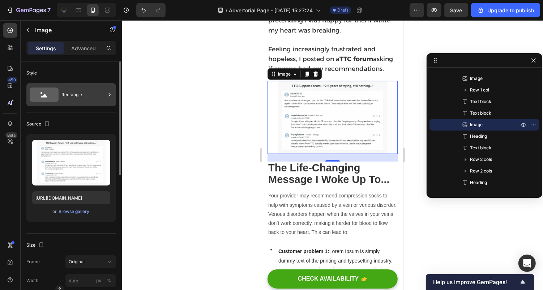
click at [61, 100] on div "Rectangle" at bounding box center [71, 94] width 90 height 23
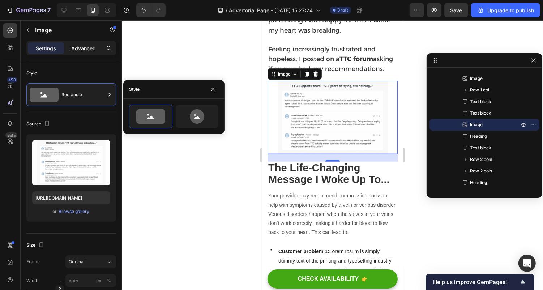
click at [80, 43] on div "Advanced" at bounding box center [83, 48] width 36 height 12
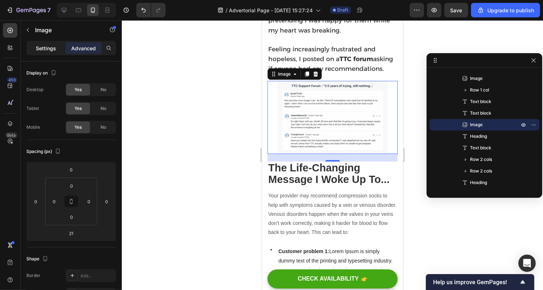
click at [50, 51] on p "Settings" at bounding box center [46, 48] width 20 height 8
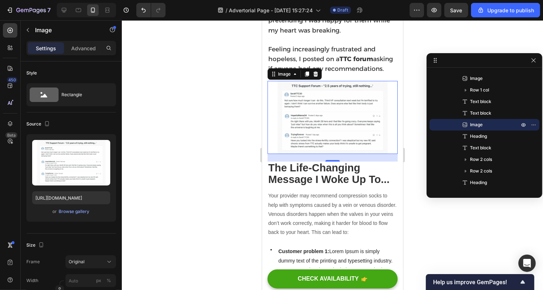
click at [65, 48] on div "Settings Advanced" at bounding box center [71, 48] width 87 height 12
click at [68, 48] on div "Advanced" at bounding box center [83, 48] width 36 height 12
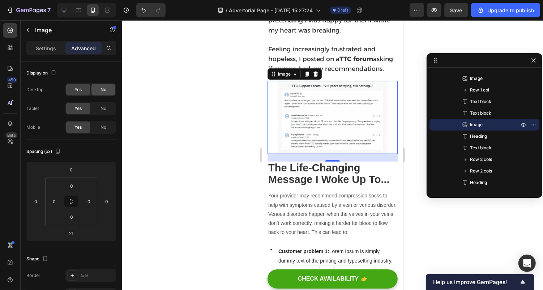
click at [100, 90] on div "No" at bounding box center [103, 90] width 24 height 12
click at [65, 7] on icon at bounding box center [63, 10] width 7 height 7
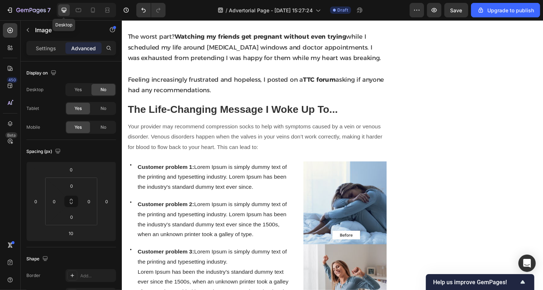
scroll to position [502, 0]
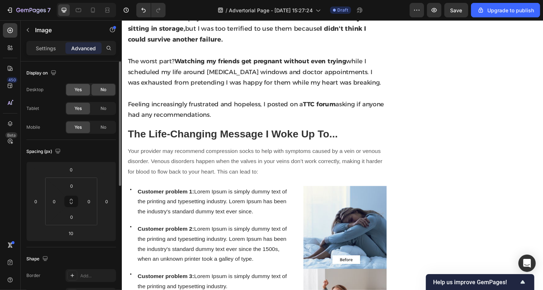
click at [81, 90] on span "Yes" at bounding box center [77, 89] width 7 height 7
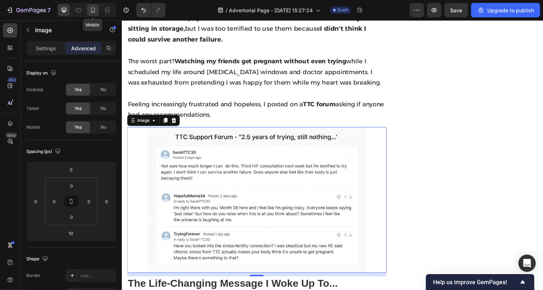
click at [93, 14] on div at bounding box center [93, 10] width 12 height 12
type input "21"
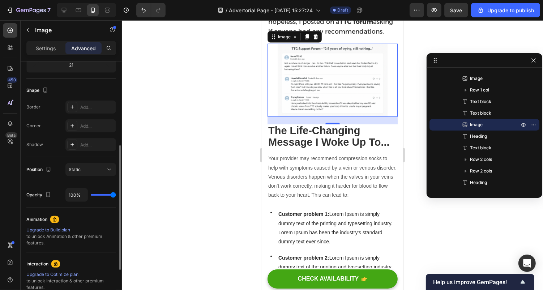
scroll to position [176, 0]
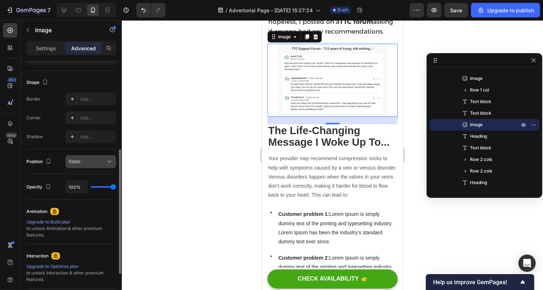
click at [74, 155] on button "Static" at bounding box center [90, 161] width 51 height 13
click at [33, 174] on div "Opacity 100%" at bounding box center [71, 187] width 90 height 26
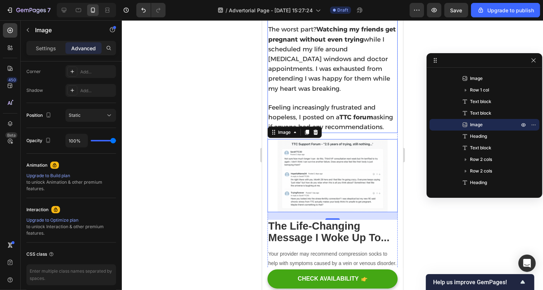
scroll to position [0, 0]
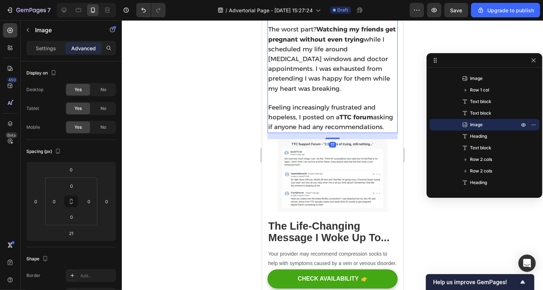
click at [359, 81] on span "The worst part? Watching my friends get pregnant without even trying while I sc…" at bounding box center [332, 58] width 128 height 66
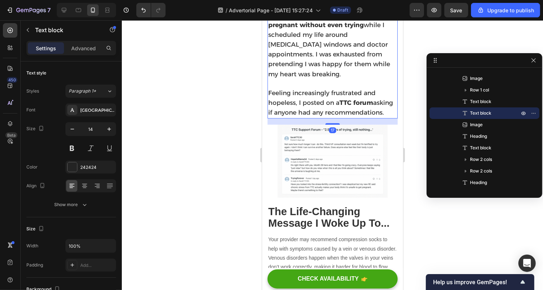
scroll to position [563, 0]
click at [415, 193] on div at bounding box center [332, 154] width 421 height 269
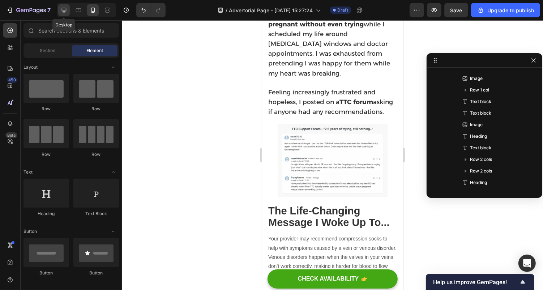
click at [59, 12] on div at bounding box center [64, 10] width 12 height 12
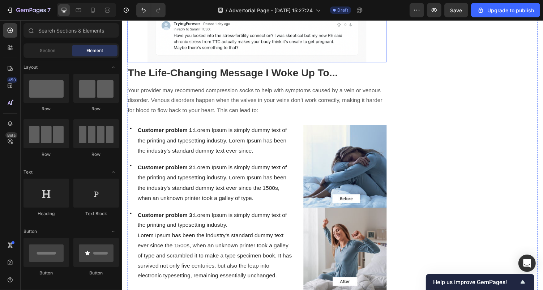
scroll to position [720, 0]
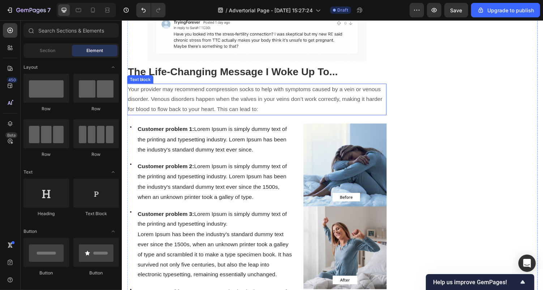
click at [199, 98] on p "Your provider may recommend compression socks to help with symptoms caused by a…" at bounding box center [261, 101] width 266 height 31
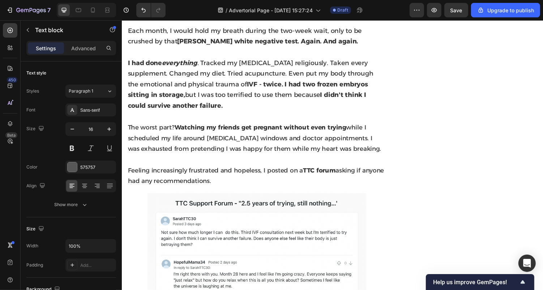
scroll to position [431, 0]
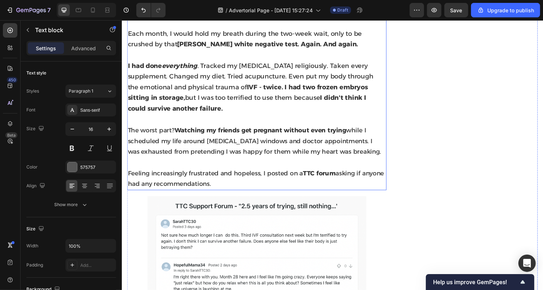
click at [198, 156] on span "The worst part? Watching my friends get pregnant without even trying while I sc…" at bounding box center [258, 144] width 261 height 30
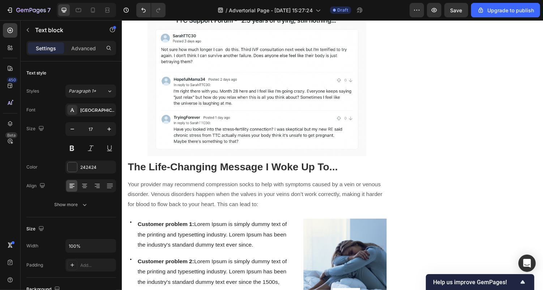
scroll to position [624, 0]
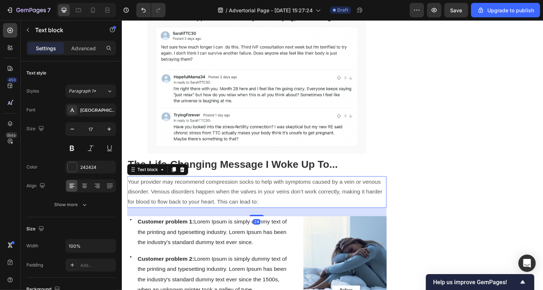
click at [197, 196] on p "Your provider may recommend compression socks to help with symptoms caused by a…" at bounding box center [261, 196] width 266 height 31
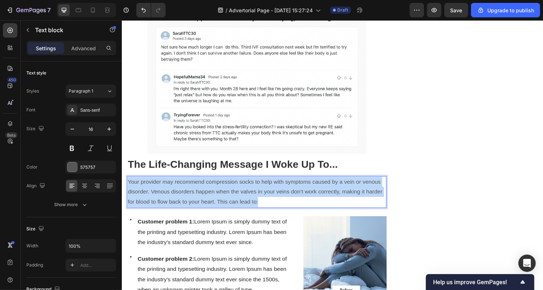
click at [197, 196] on p "Your provider may recommend compression socks to help with symptoms caused by a…" at bounding box center [261, 196] width 266 height 31
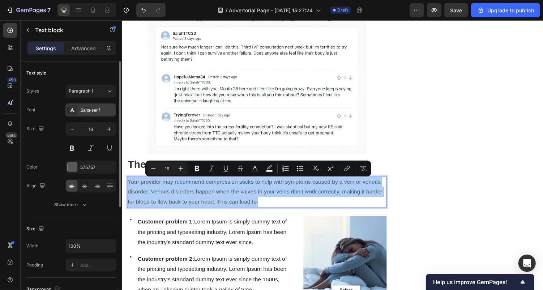
click at [87, 113] on div "Sans-serif" at bounding box center [97, 110] width 34 height 7
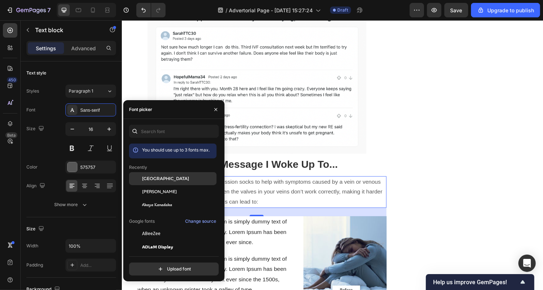
click at [165, 177] on div "Alexandria" at bounding box center [178, 178] width 73 height 7
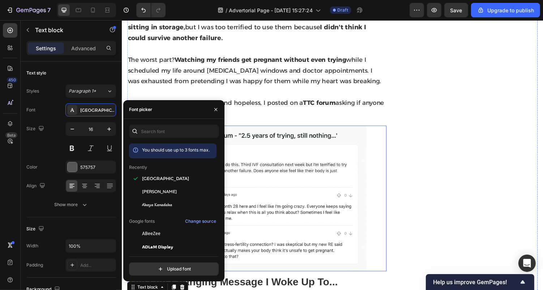
scroll to position [501, 0]
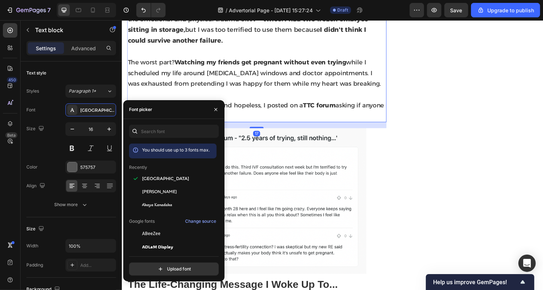
click at [207, 83] on span "The worst part? Watching my friends get pregnant without even trying while I sc…" at bounding box center [258, 74] width 261 height 30
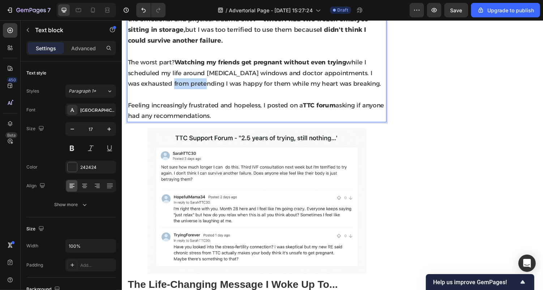
click at [198, 86] on span "The worst part? Watching my friends get pregnant without even trying while I sc…" at bounding box center [258, 74] width 261 height 30
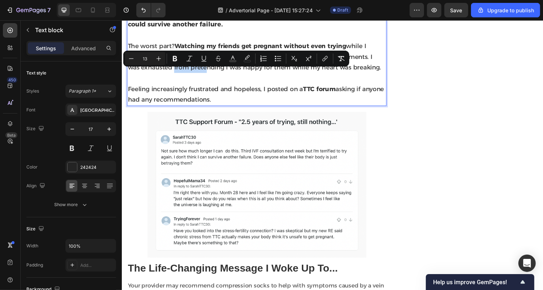
scroll to position [519, 0]
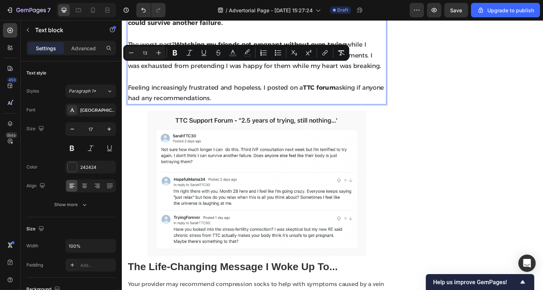
click at [176, 95] on p "Feeling increasingly frustrated and hopeless, I posted on a TTC forum asking if…" at bounding box center [261, 95] width 266 height 22
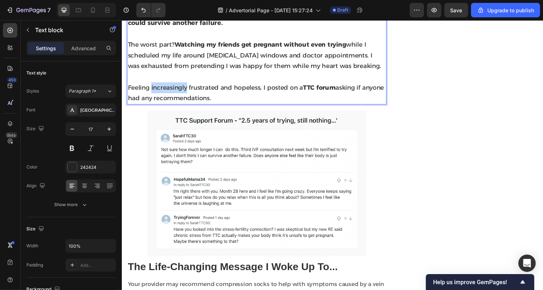
click at [176, 95] on p "Feeling increasingly frustrated and hopeless, I posted on a TTC forum asking if…" at bounding box center [261, 95] width 266 height 22
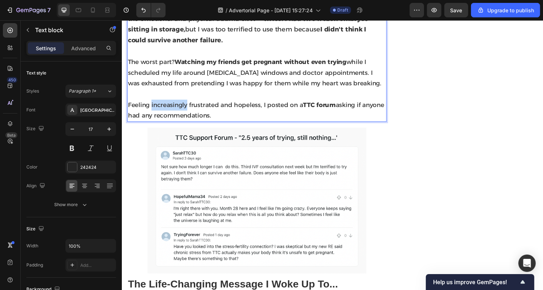
scroll to position [256, 0]
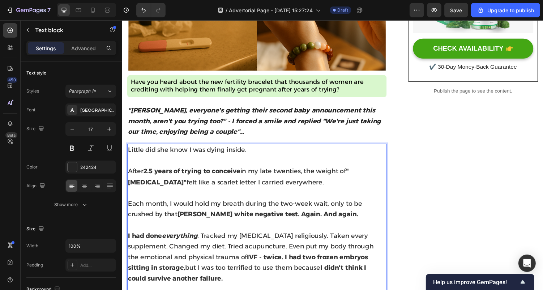
type input "18"
click at [182, 152] on span "Little did she know I was dying inside." at bounding box center [189, 153] width 122 height 8
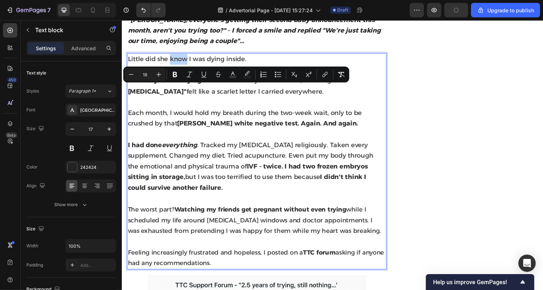
scroll to position [370, 0]
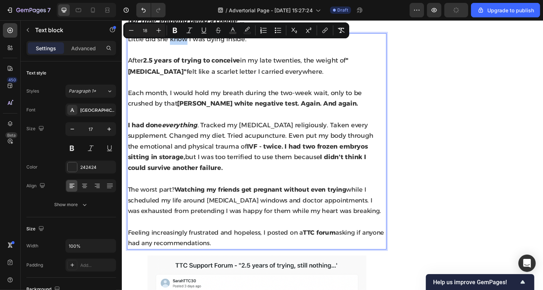
type input "13"
click at [178, 202] on p "The worst part? Watching my friends get pregnant without even trying while I sc…" at bounding box center [261, 205] width 266 height 33
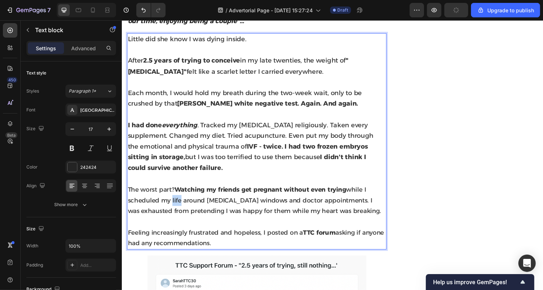
click at [178, 202] on p "The worst part? Watching my friends get pregnant without even trying while I sc…" at bounding box center [261, 205] width 266 height 33
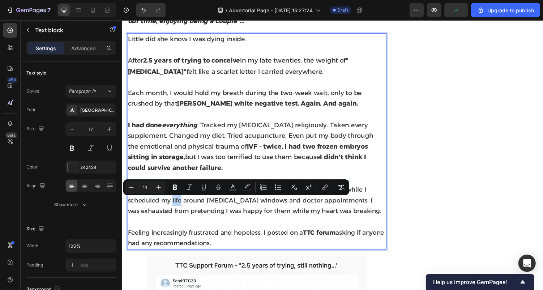
type input "18"
click at [167, 162] on span "I had done everything . Tracked my ovulation religiously. Taken every supplemen…" at bounding box center [254, 150] width 253 height 52
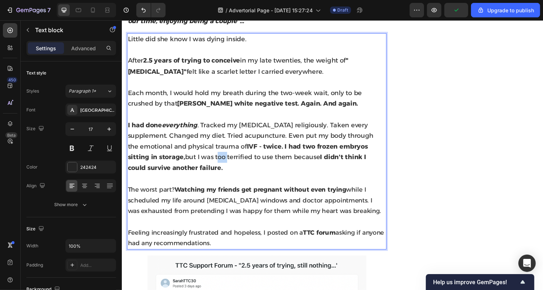
click at [167, 162] on span "I had done everything . Tracked my ovulation religiously. Taken every supplemen…" at bounding box center [254, 150] width 253 height 52
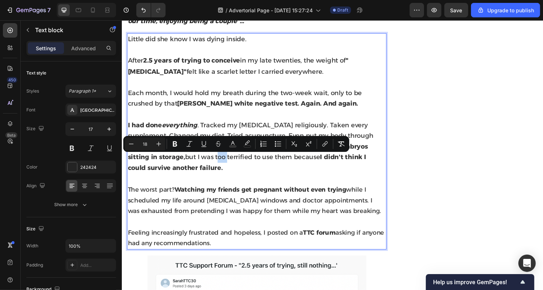
type input "13"
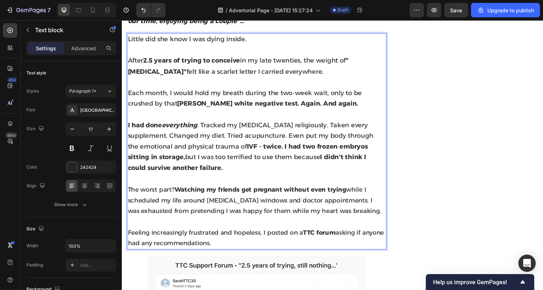
click at [240, 251] on p "Feeling increasingly frustrated and hopeless, I posted on a TTC forum asking if…" at bounding box center [261, 244] width 266 height 22
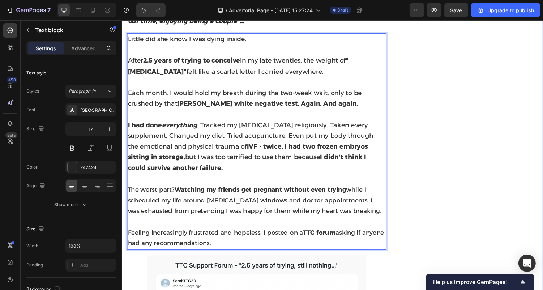
drag, startPoint x: 240, startPoint y: 251, endPoint x: 123, endPoint y: 196, distance: 129.5
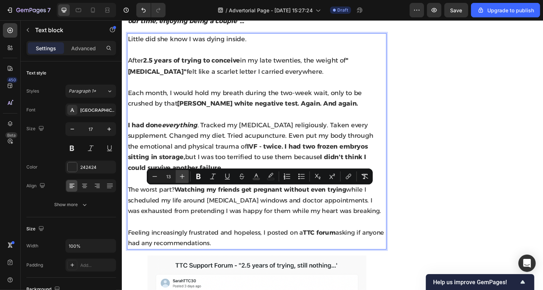
click at [184, 176] on icon "Editor contextual toolbar" at bounding box center [181, 176] width 7 height 7
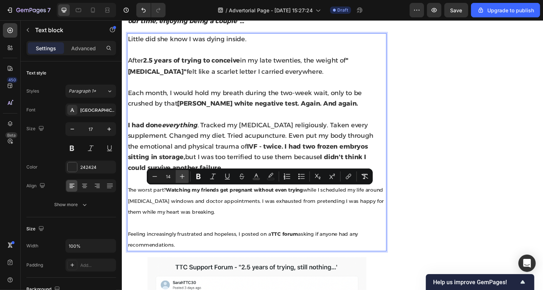
click at [184, 176] on icon "Editor contextual toolbar" at bounding box center [181, 176] width 7 height 7
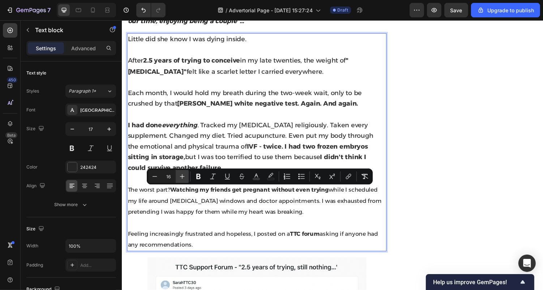
click at [184, 176] on icon "Editor contextual toolbar" at bounding box center [181, 176] width 7 height 7
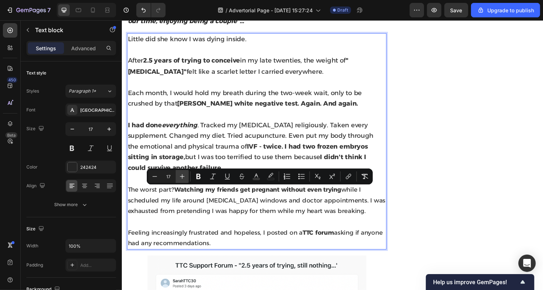
click at [184, 176] on icon "Editor contextual toolbar" at bounding box center [181, 176] width 7 height 7
type input "18"
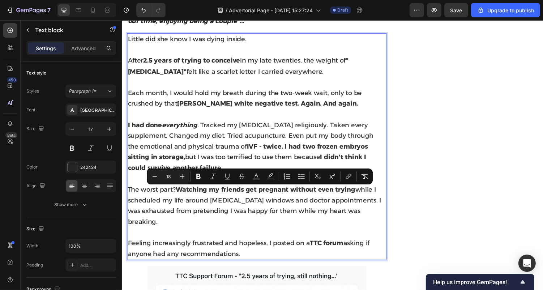
click at [169, 157] on p "I had done everything . Tracked my ovulation religiously. Taken every supplemen…" at bounding box center [261, 149] width 266 height 55
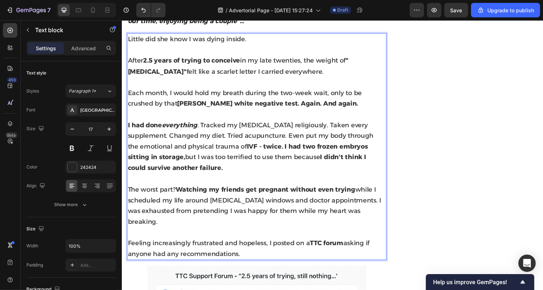
click at [174, 153] on span "I had done everything . Tracked my ovulation religiously. Taken every supplemen…" at bounding box center [254, 150] width 253 height 52
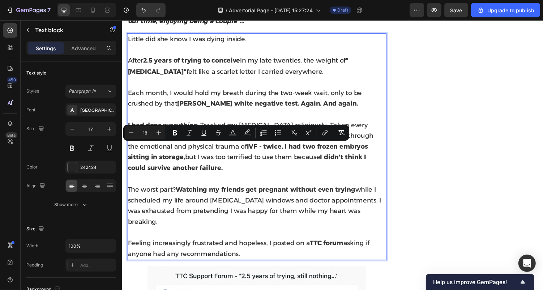
click at [192, 204] on span "The worst part? Watching my friends get pregnant without even trying while I sc…" at bounding box center [258, 210] width 261 height 41
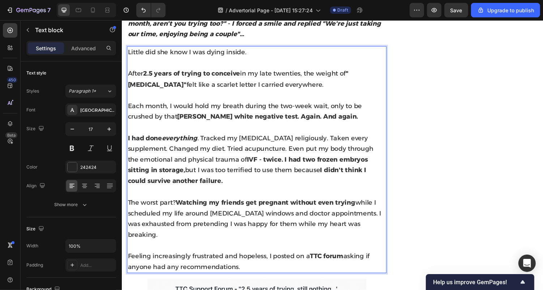
scroll to position [352, 0]
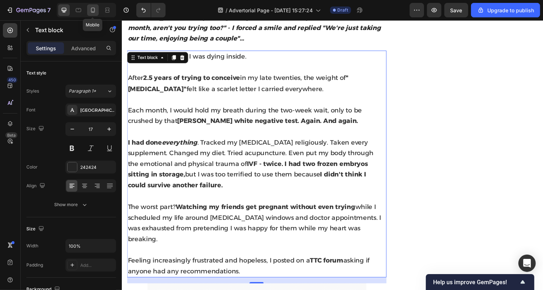
click at [87, 14] on div at bounding box center [93, 10] width 12 height 12
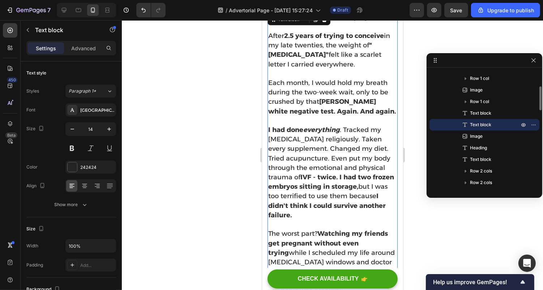
scroll to position [311, 0]
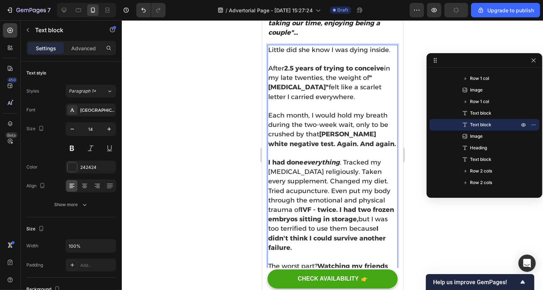
click at [282, 170] on p "I had done everything . Tracked my ovulation religiously. Taken every supplemen…" at bounding box center [332, 205] width 129 height 95
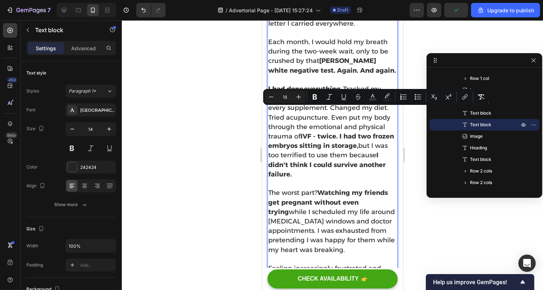
scroll to position [395, 0]
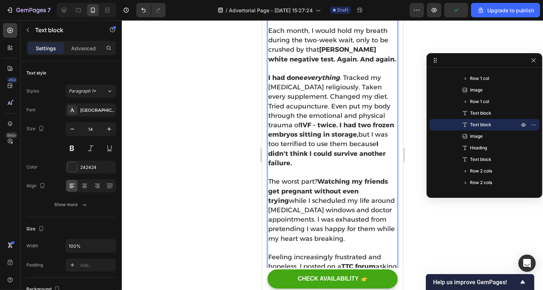
click at [288, 198] on strong "Watching my friends get pregnant without even trying" at bounding box center [328, 190] width 120 height 27
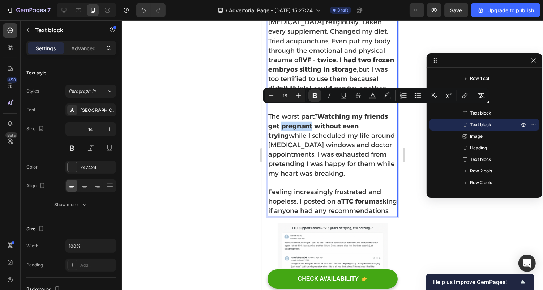
scroll to position [525, 0]
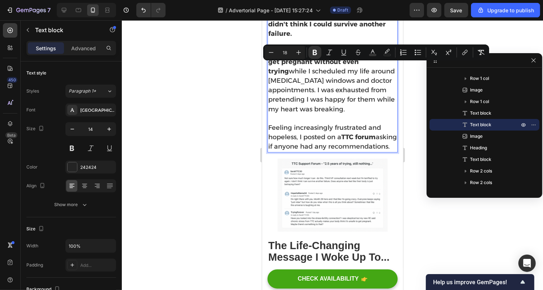
click at [283, 141] on span "Feeling increasingly frustrated and hopeless, I posted on a TTC forum asking if…" at bounding box center [332, 136] width 129 height 27
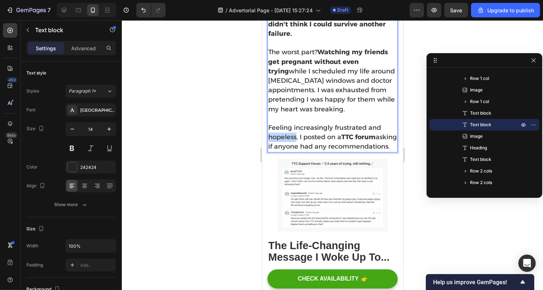
click at [283, 141] on span "Feeling increasingly frustrated and hopeless, I posted on a TTC forum asking if…" at bounding box center [332, 136] width 129 height 27
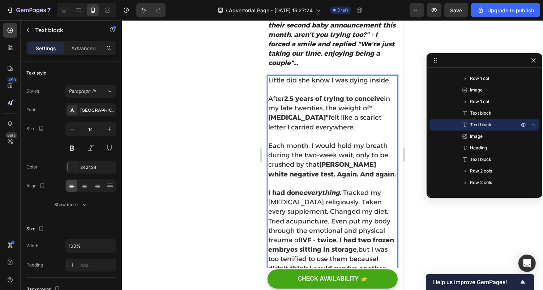
scroll to position [273, 0]
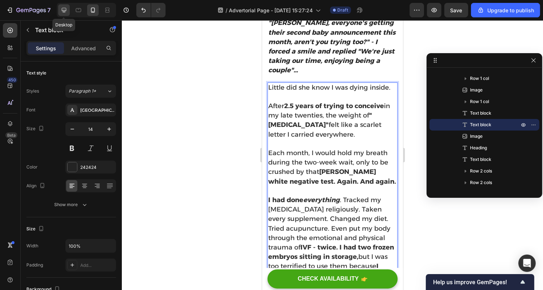
click at [61, 12] on icon at bounding box center [63, 10] width 7 height 7
type input "17"
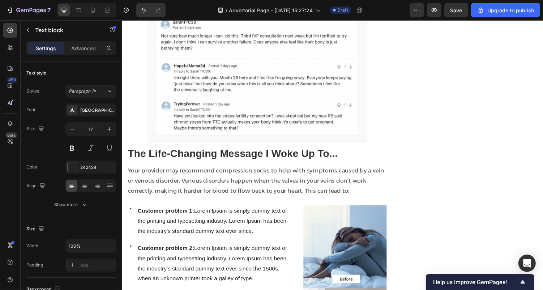
scroll to position [652, 0]
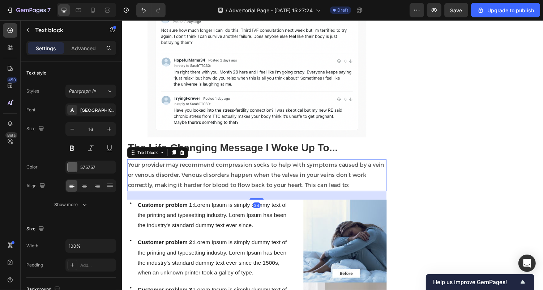
click at [264, 164] on p "Your provider may recommend compression socks to help with symptoms caused by a…" at bounding box center [261, 179] width 266 height 31
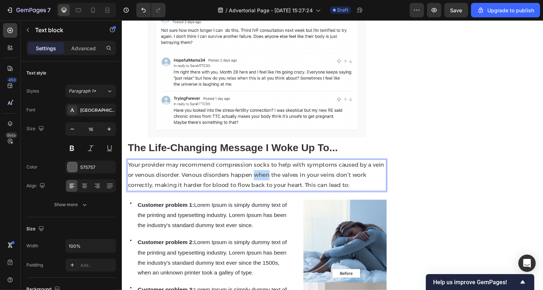
click at [263, 174] on p "Your provider may recommend compression socks to help with symptoms caused by a…" at bounding box center [261, 179] width 266 height 31
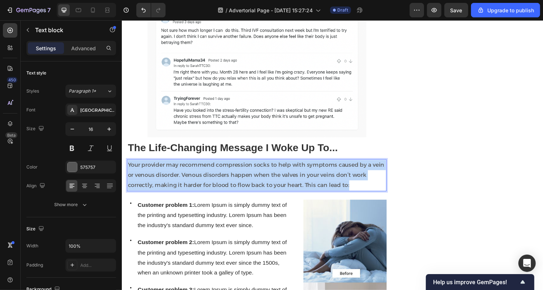
click at [263, 174] on p "Your provider may recommend compression socks to help with symptoms caused by a…" at bounding box center [261, 179] width 266 height 31
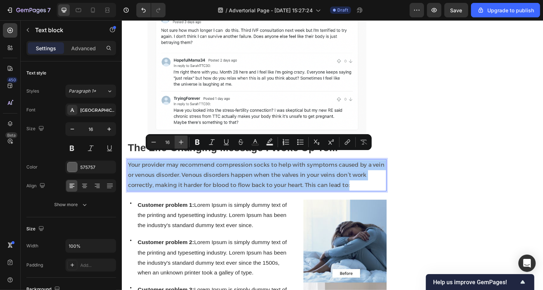
click at [184, 144] on icon "Editor contextual toolbar" at bounding box center [180, 141] width 7 height 7
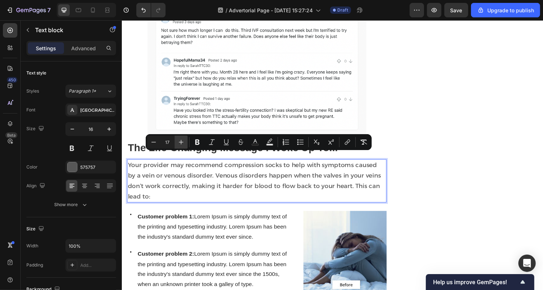
click at [184, 144] on icon "Editor contextual toolbar" at bounding box center [180, 141] width 7 height 7
type input "18"
click at [204, 188] on p "Your provider may recommend compression socks to help with symptoms caused by a…" at bounding box center [261, 185] width 266 height 43
click at [203, 194] on p "Your provider may recommend compression socks to help with symptoms caused by a…" at bounding box center [261, 185] width 266 height 43
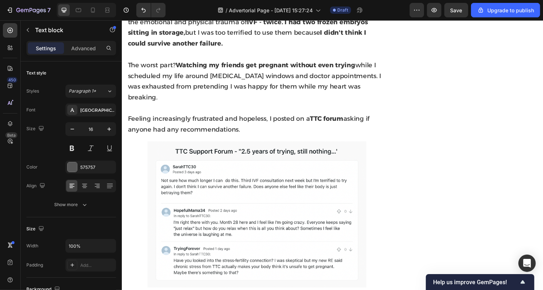
scroll to position [492, 0]
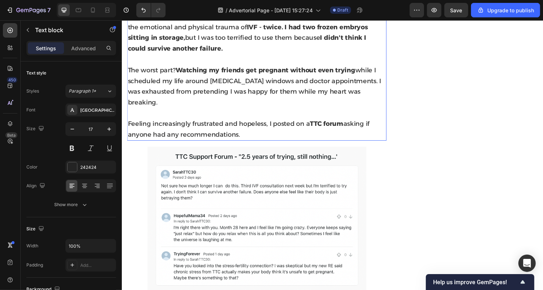
click at [139, 94] on span "The worst part? Watching my friends get pregnant without even trying while I sc…" at bounding box center [258, 87] width 261 height 41
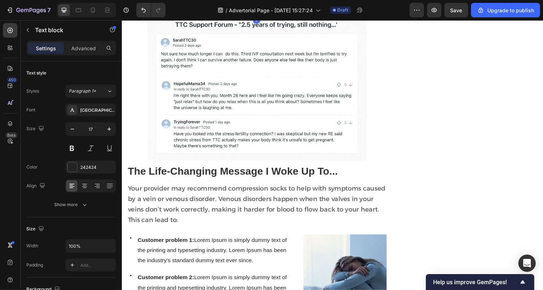
scroll to position [634, 0]
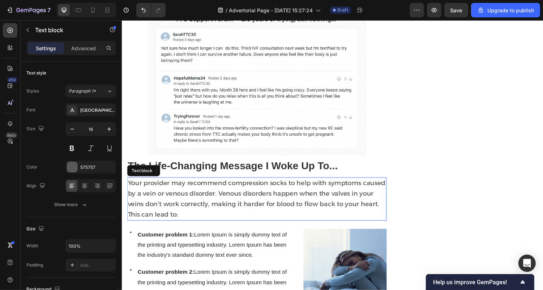
click at [168, 193] on p "Your provider may recommend compression socks to help with symptoms caused by a…" at bounding box center [261, 203] width 266 height 43
click at [231, 197] on span "Your provider may recommend compression socks to help with symptoms caused by a…" at bounding box center [260, 203] width 265 height 40
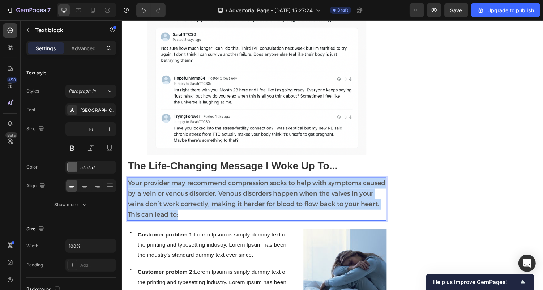
click at [231, 197] on span "Your provider may recommend compression socks to help with symptoms caused by a…" at bounding box center [260, 203] width 265 height 40
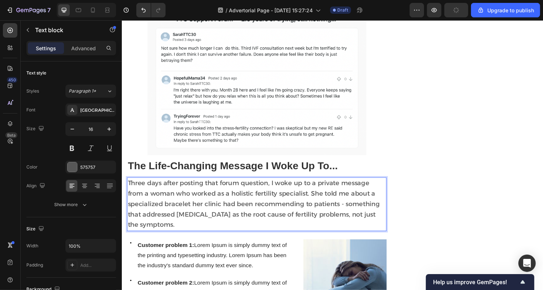
click at [318, 183] on span "Three days after posting that forum question, I woke up to a private message fr…" at bounding box center [257, 208] width 259 height 51
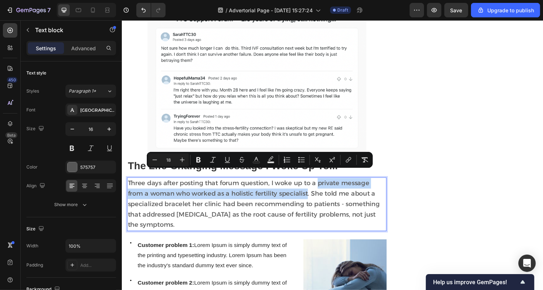
drag, startPoint x: 322, startPoint y: 179, endPoint x: 296, endPoint y: 190, distance: 28.5
click at [296, 190] on span "Three days after posting that forum question, I woke up to a private message fr…" at bounding box center [257, 208] width 259 height 51
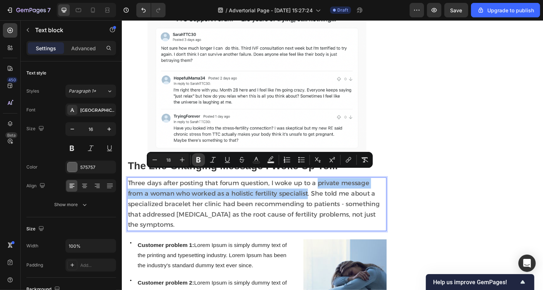
click at [200, 163] on icon "Editor contextual toolbar" at bounding box center [198, 159] width 7 height 7
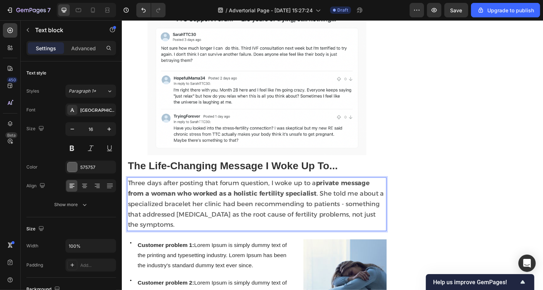
click at [207, 189] on strong "private message from a woman who worked as a holistic fertility specialist" at bounding box center [252, 192] width 249 height 19
click at [199, 192] on strong "private message from a woman who worked as a holistic fertility specialist" at bounding box center [252, 192] width 249 height 19
click at [213, 186] on strong "private message from a woman who worked as a holistic fertility specialist" at bounding box center [252, 192] width 249 height 19
click at [224, 188] on strong "private message from a woman who worked as a holistic fertility specialist" at bounding box center [252, 192] width 249 height 19
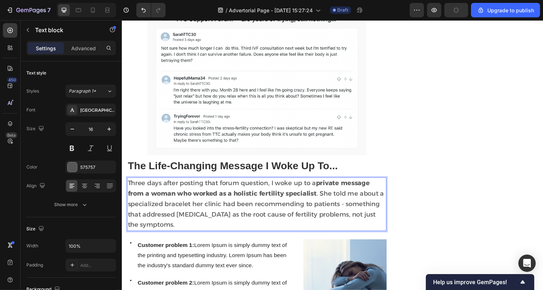
drag, startPoint x: 177, startPoint y: 190, endPoint x: 212, endPoint y: 189, distance: 34.7
click at [212, 189] on strong "private message from a woman who worked as a holistic fertility specialist" at bounding box center [252, 192] width 249 height 19
drag, startPoint x: 218, startPoint y: 189, endPoint x: 180, endPoint y: 192, distance: 38.8
click at [180, 192] on strong "private message from a woman who worked as a holistic fertility specialist" at bounding box center [252, 192] width 249 height 19
copy strong "who worked"
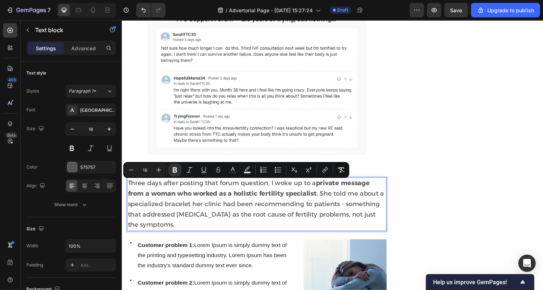
click at [276, 196] on span "Three days after posting that forum question, I woke up to a private message fr…" at bounding box center [260, 208] width 264 height 51
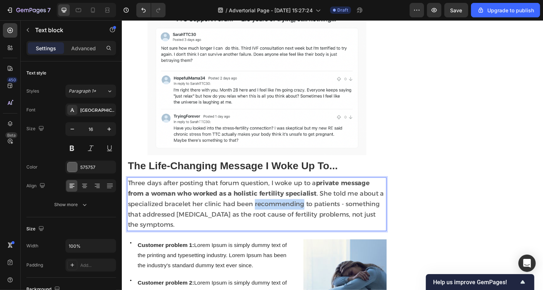
click at [276, 196] on span "Three days after posting that forum question, I woke up to a private message fr…" at bounding box center [260, 208] width 264 height 51
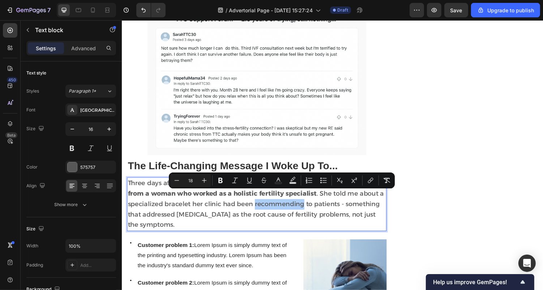
click at [314, 187] on div "Minus 18 Plus Bold Italic Underline Strikethrough Text Color Text Background Co…" at bounding box center [282, 180] width 226 height 16
click at [325, 208] on span "Three days after posting that forum question, I woke up to a private message fr…" at bounding box center [260, 208] width 264 height 51
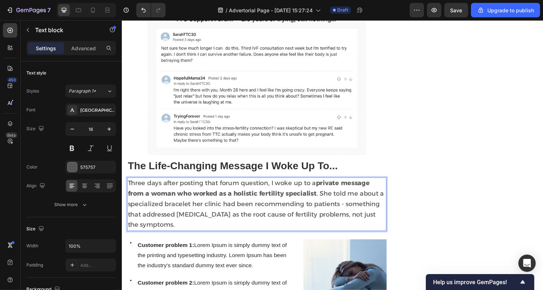
click at [151, 194] on p "Three days after posting that forum question, I woke up to a private message fr…" at bounding box center [261, 209] width 266 height 54
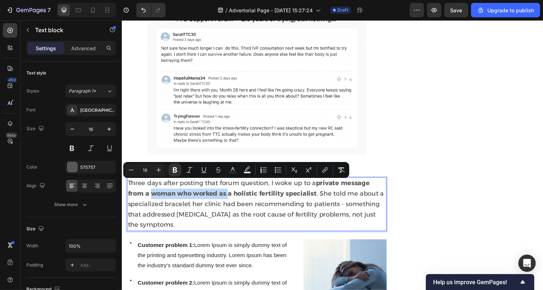
drag, startPoint x: 151, startPoint y: 190, endPoint x: 230, endPoint y: 188, distance: 79.1
click at [230, 188] on strong "private message from a woman who worked as a holistic fertility specialist" at bounding box center [252, 192] width 249 height 19
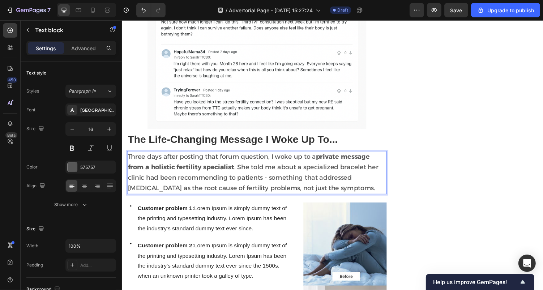
scroll to position [665, 0]
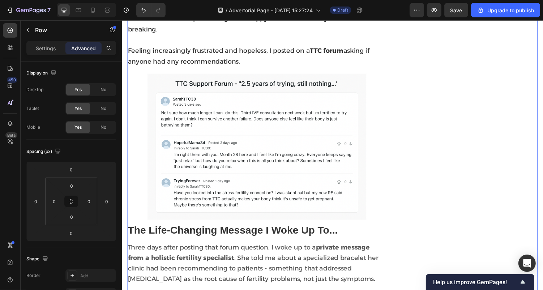
scroll to position [569, 0]
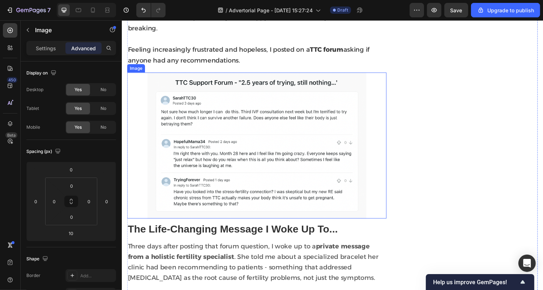
click at [240, 214] on img at bounding box center [260, 149] width 267 height 150
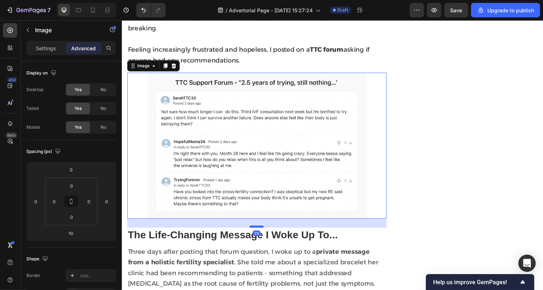
drag, startPoint x: 257, startPoint y: 218, endPoint x: 260, endPoint y: 224, distance: 6.3
click at [260, 231] on div at bounding box center [260, 232] width 14 height 2
type input "26"
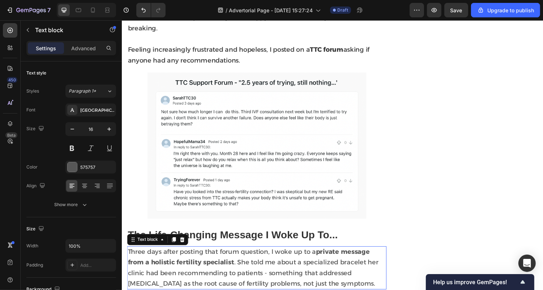
click at [248, 256] on span "Three days after posting that forum question, I woke up to a private message fr…" at bounding box center [257, 274] width 258 height 40
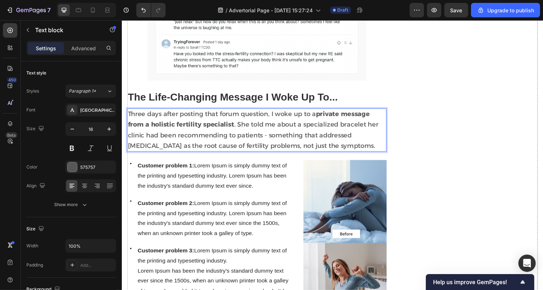
scroll to position [713, 0]
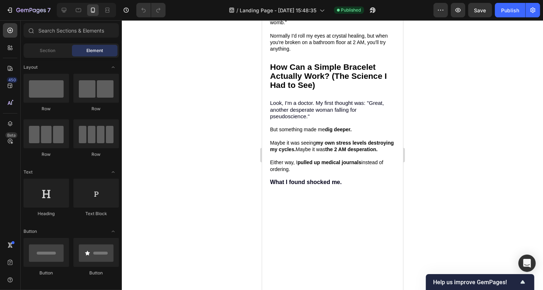
scroll to position [909, 0]
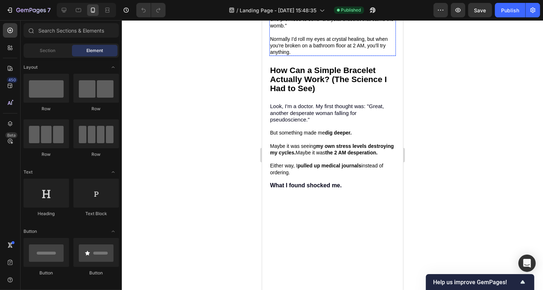
click at [320, 8] on strong "-"Your stress is stealing your baby—try this and breathe."" at bounding box center [331, 2] width 124 height 13
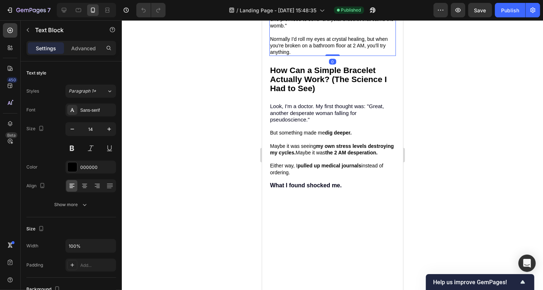
click at [320, 8] on strong "-"Your stress is stealing your baby—try this and breathe."" at bounding box center [331, 2] width 124 height 13
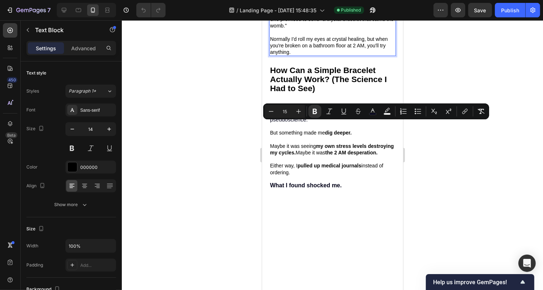
click at [315, 16] on p "Rich Text Editor. Editing area: main" at bounding box center [331, 12] width 125 height 7
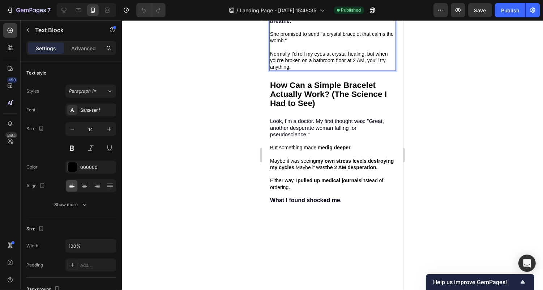
scroll to position [890, 0]
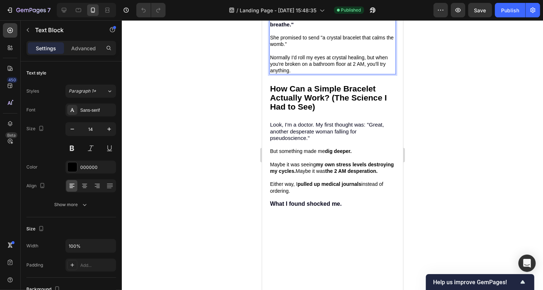
click at [294, 74] on p "Normally I'd roll my eyes at crystal healing, but when you're broken on a bathr…" at bounding box center [331, 64] width 125 height 20
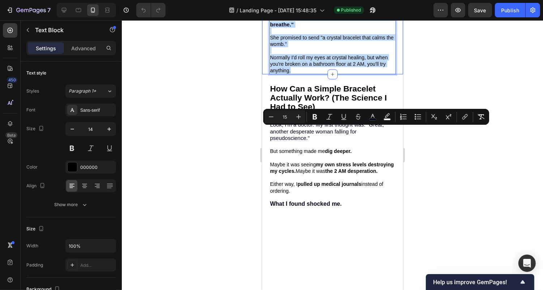
drag, startPoint x: 294, startPoint y: 198, endPoint x: 267, endPoint y: 134, distance: 69.6
copy div "A stranger DM'd one line that changed everything: -"Your stress is stealing you…"
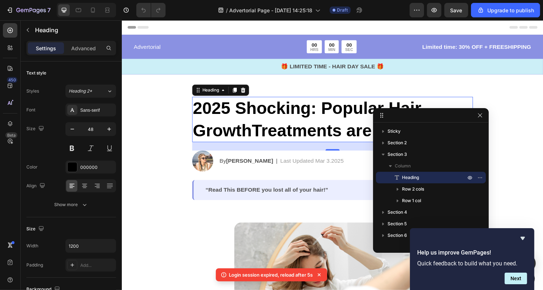
scroll to position [26, 0]
